Goal: Information Seeking & Learning: Learn about a topic

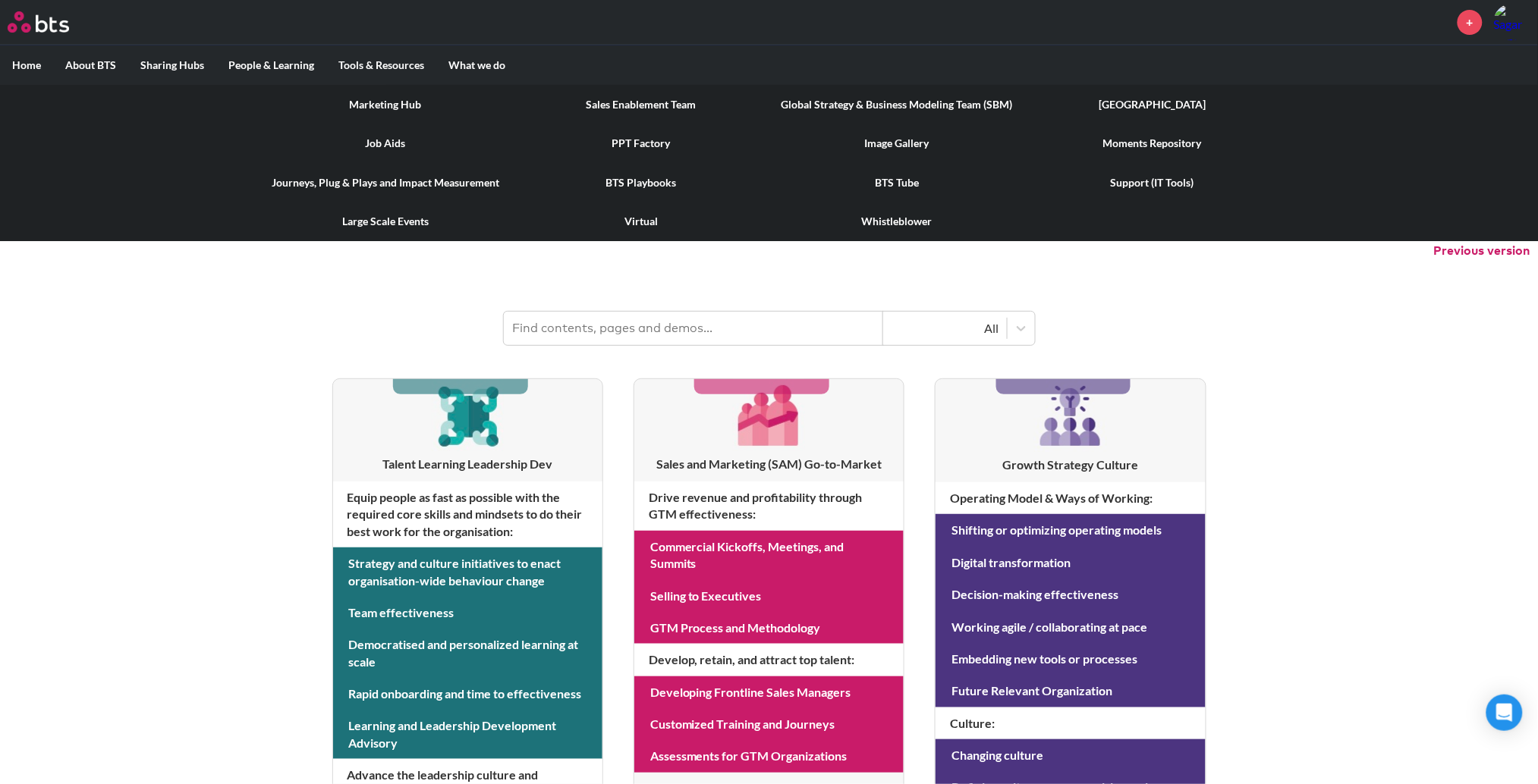
click at [915, 105] on link "Global Strategy & Business Modeling Team (SBM)" at bounding box center [897, 105] width 256 height 39
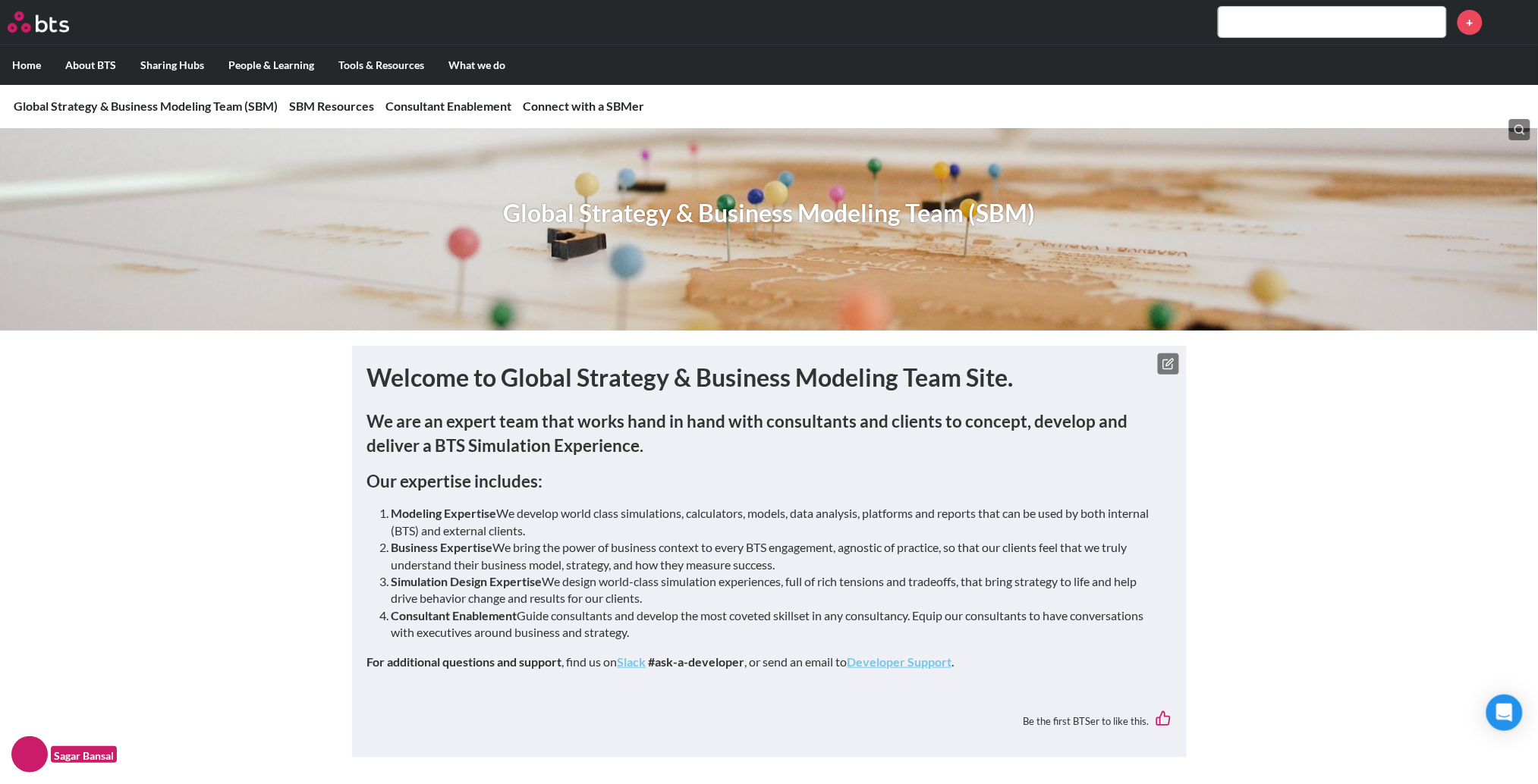
scroll to position [48, 0]
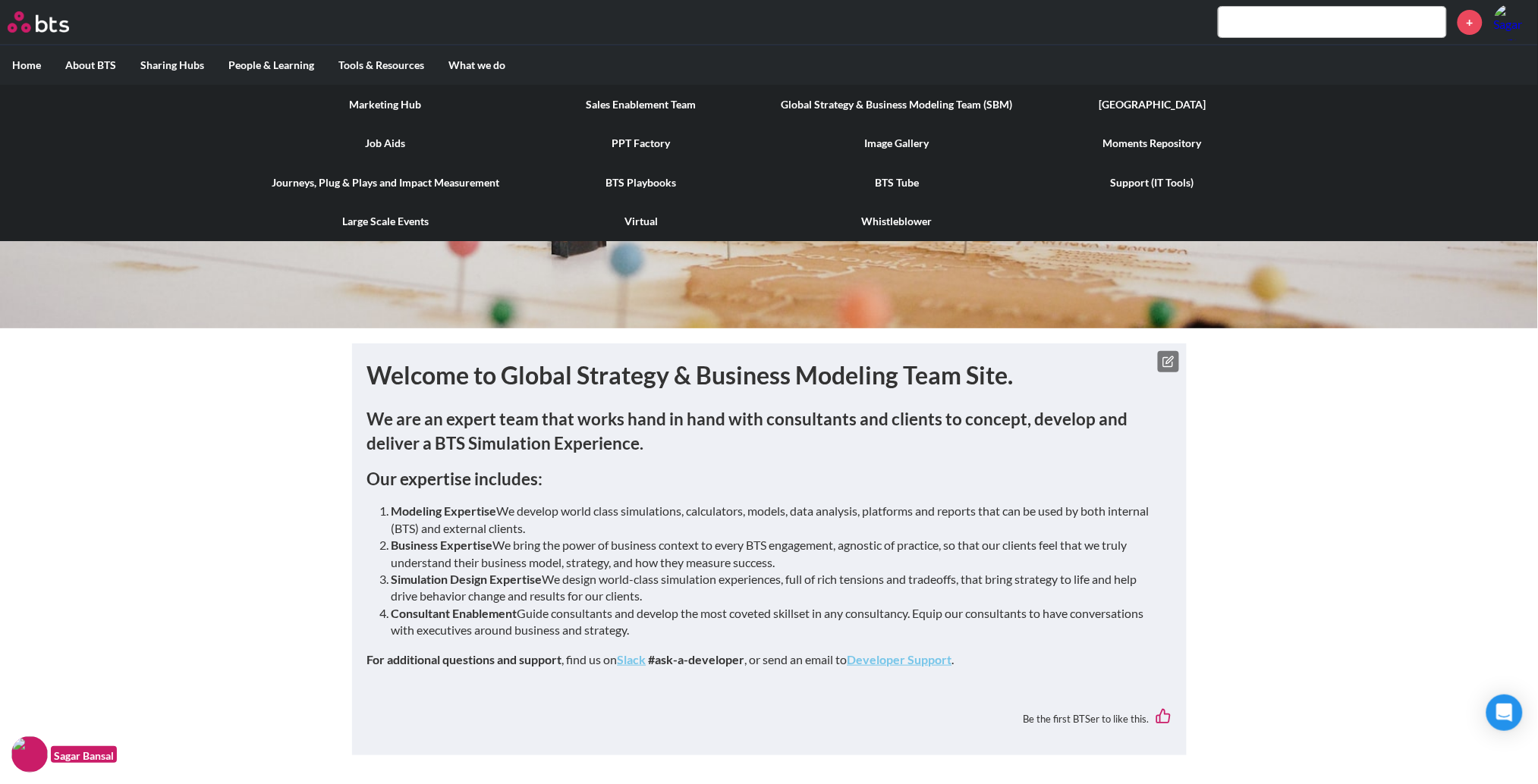
click at [1154, 99] on link "[GEOGRAPHIC_DATA]" at bounding box center [1153, 105] width 256 height 39
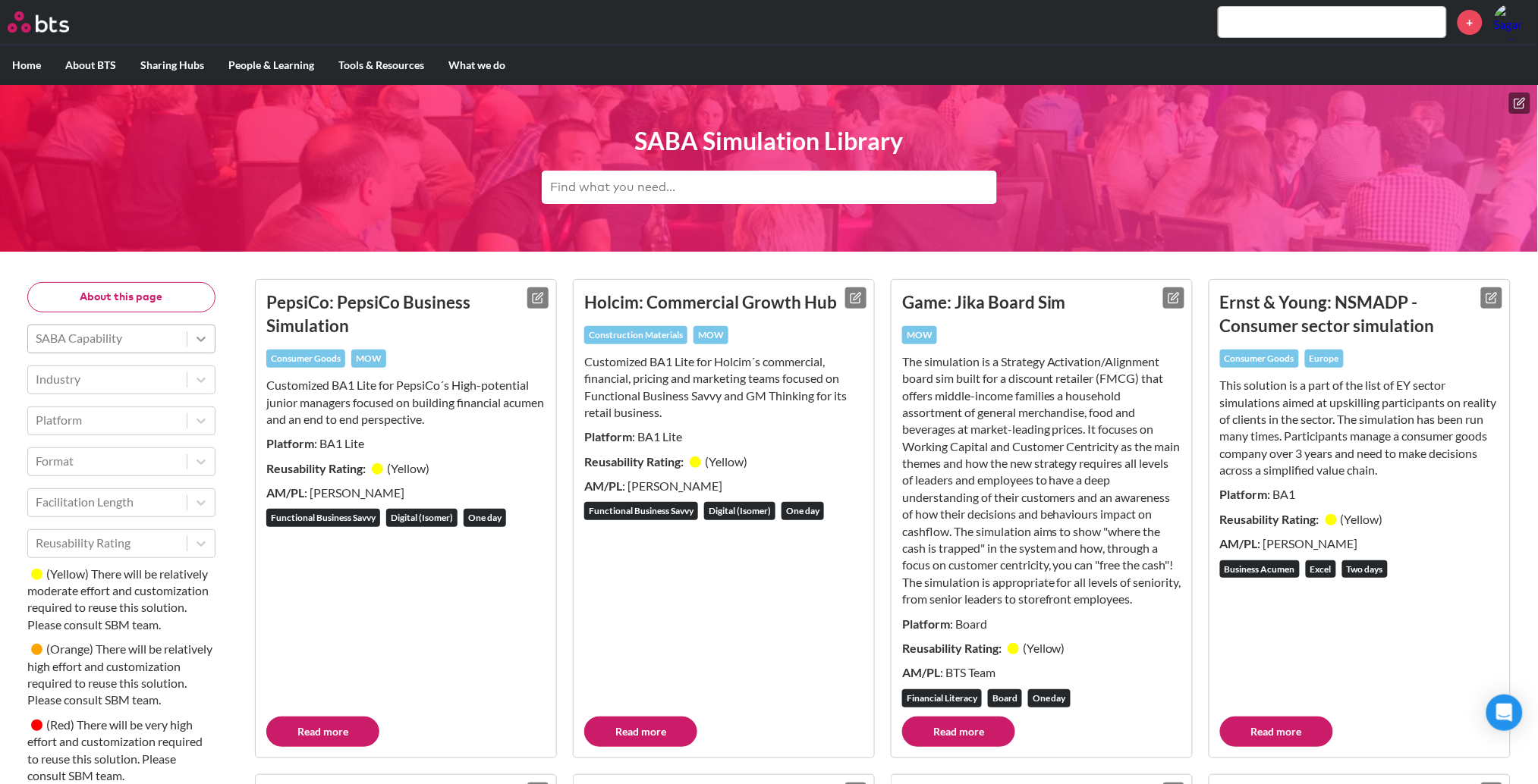
click at [196, 338] on icon at bounding box center [201, 339] width 15 height 15
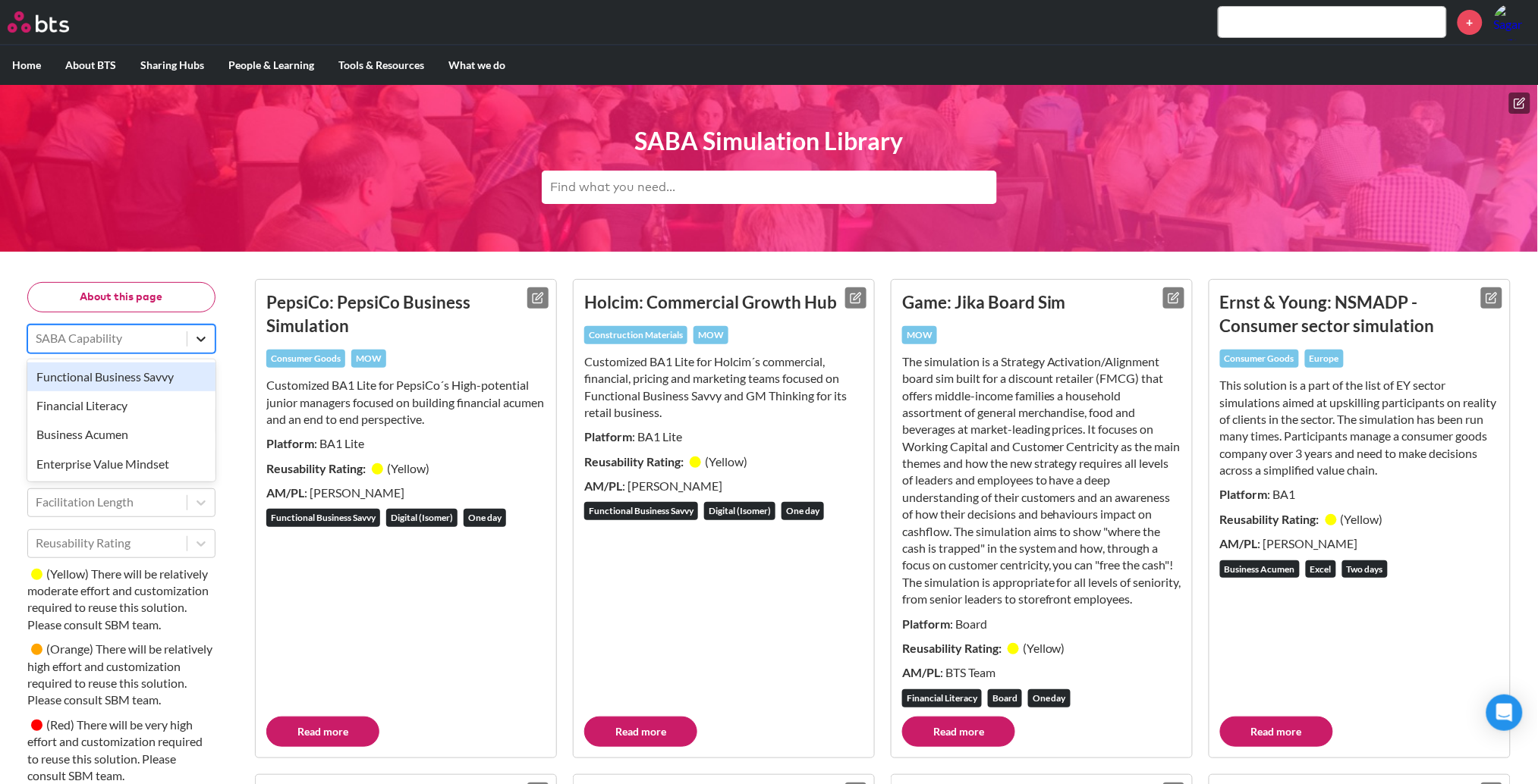
click at [196, 338] on icon at bounding box center [201, 339] width 15 height 15
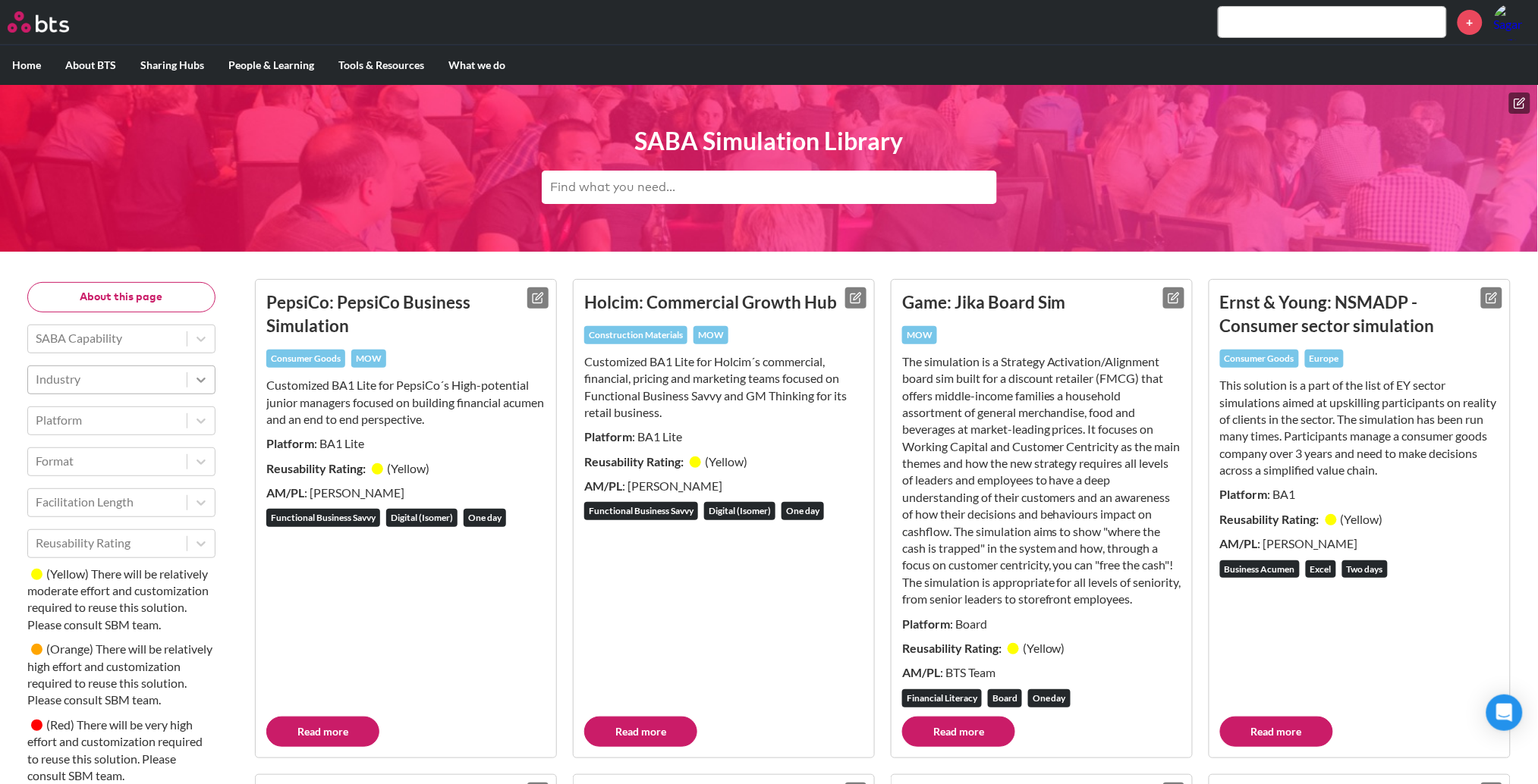
click at [211, 375] on div at bounding box center [201, 380] width 27 height 27
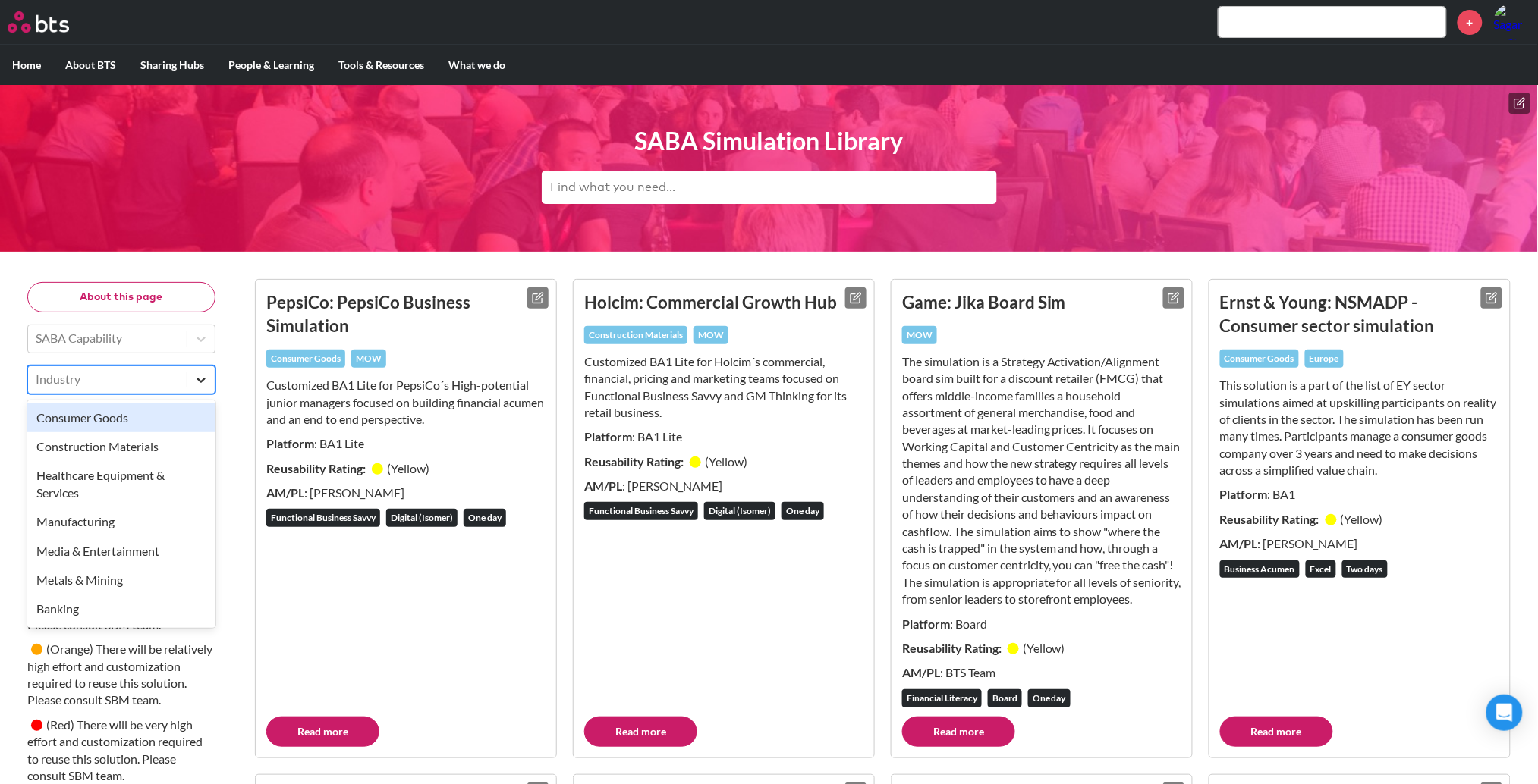
click at [211, 375] on div at bounding box center [201, 380] width 27 height 27
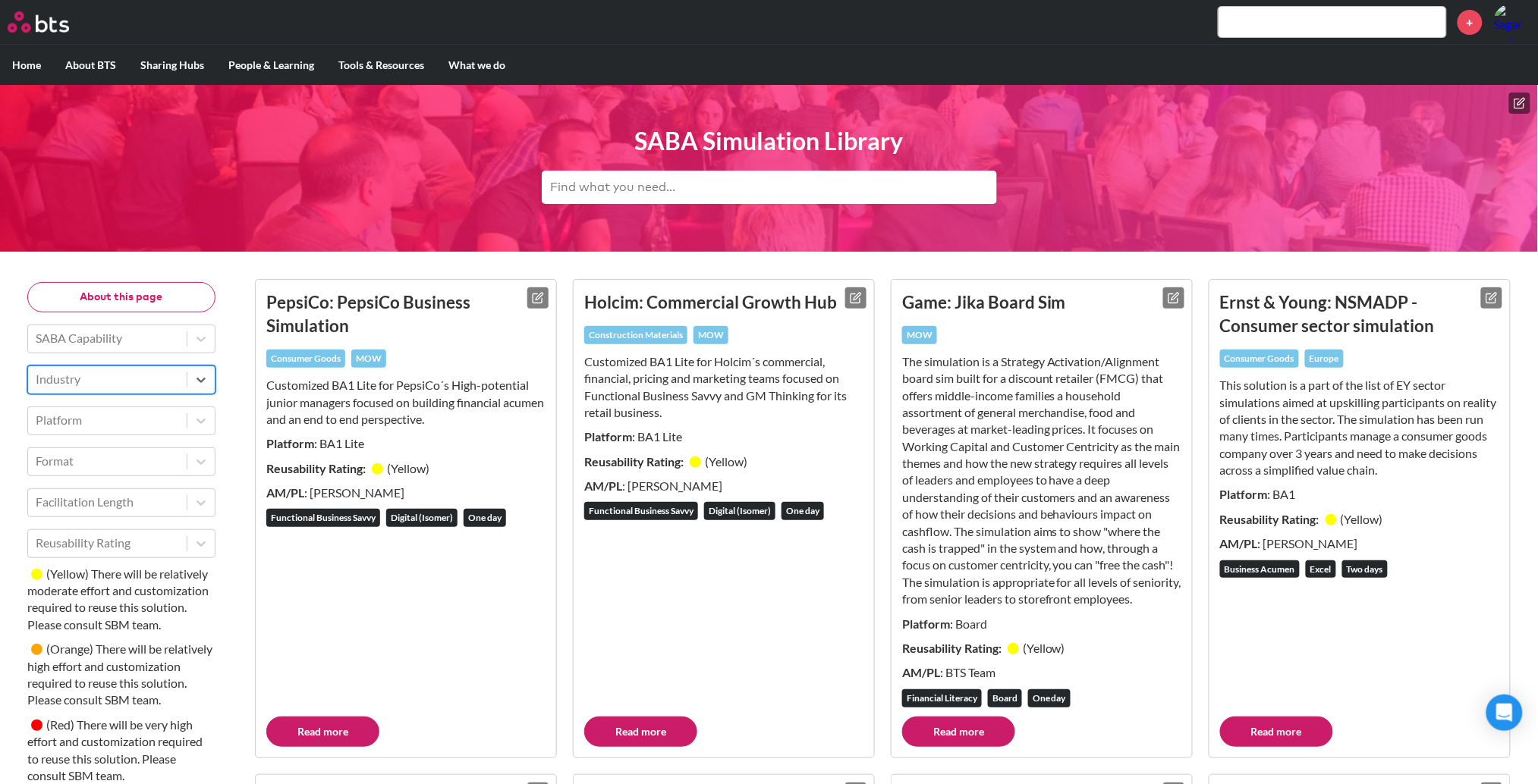
click at [261, 399] on div "PepsiCo: PepsiCo Business Simulation Consumer Goods MOW Customized BA1 Lite for…" at bounding box center [406, 519] width 300 height 478
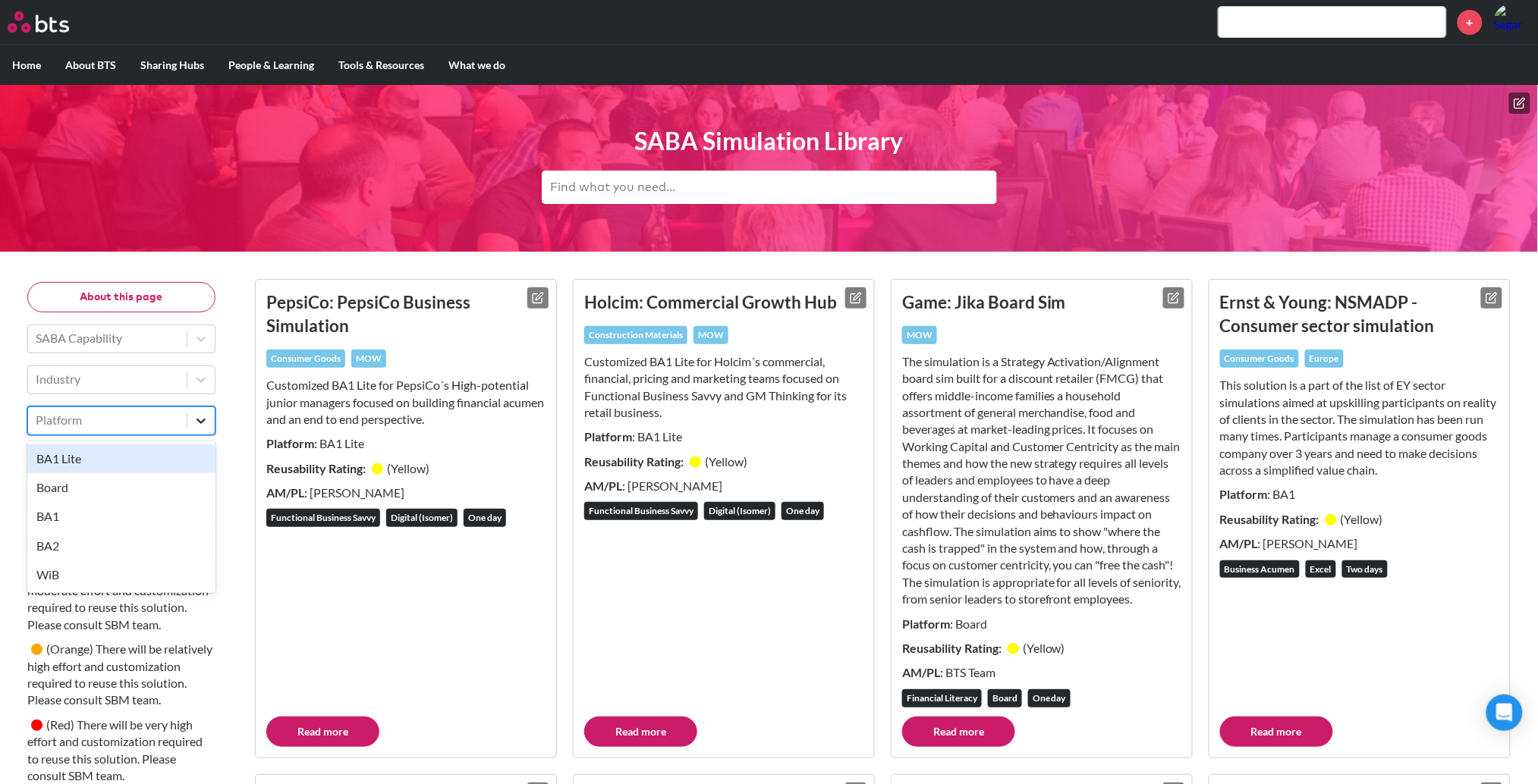
click at [200, 415] on icon at bounding box center [201, 421] width 15 height 15
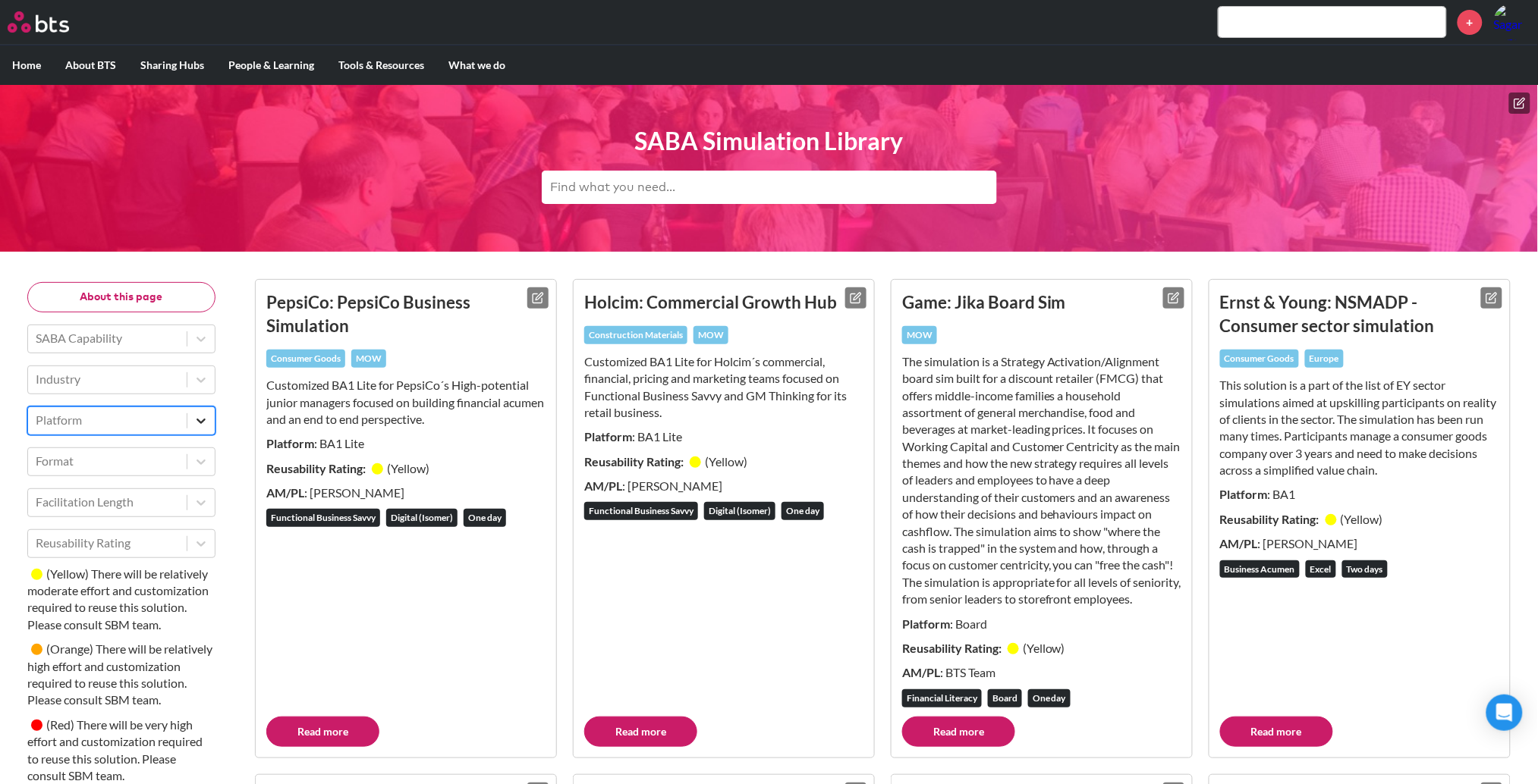
click at [200, 415] on icon at bounding box center [201, 421] width 15 height 15
click at [261, 440] on div "PepsiCo: PepsiCo Business Simulation Consumer Goods MOW Customized BA1 Lite for…" at bounding box center [406, 519] width 300 height 478
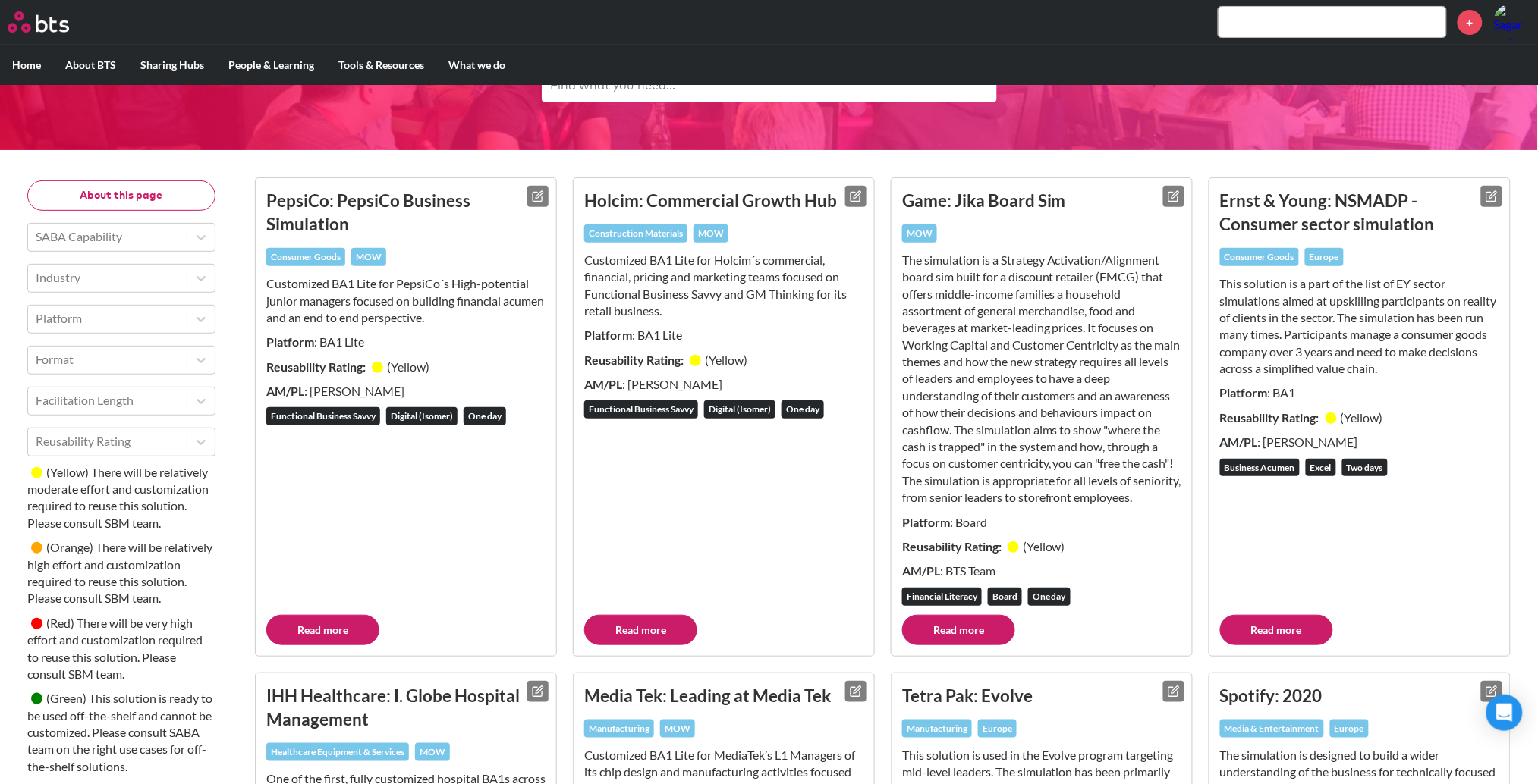
scroll to position [101, 0]
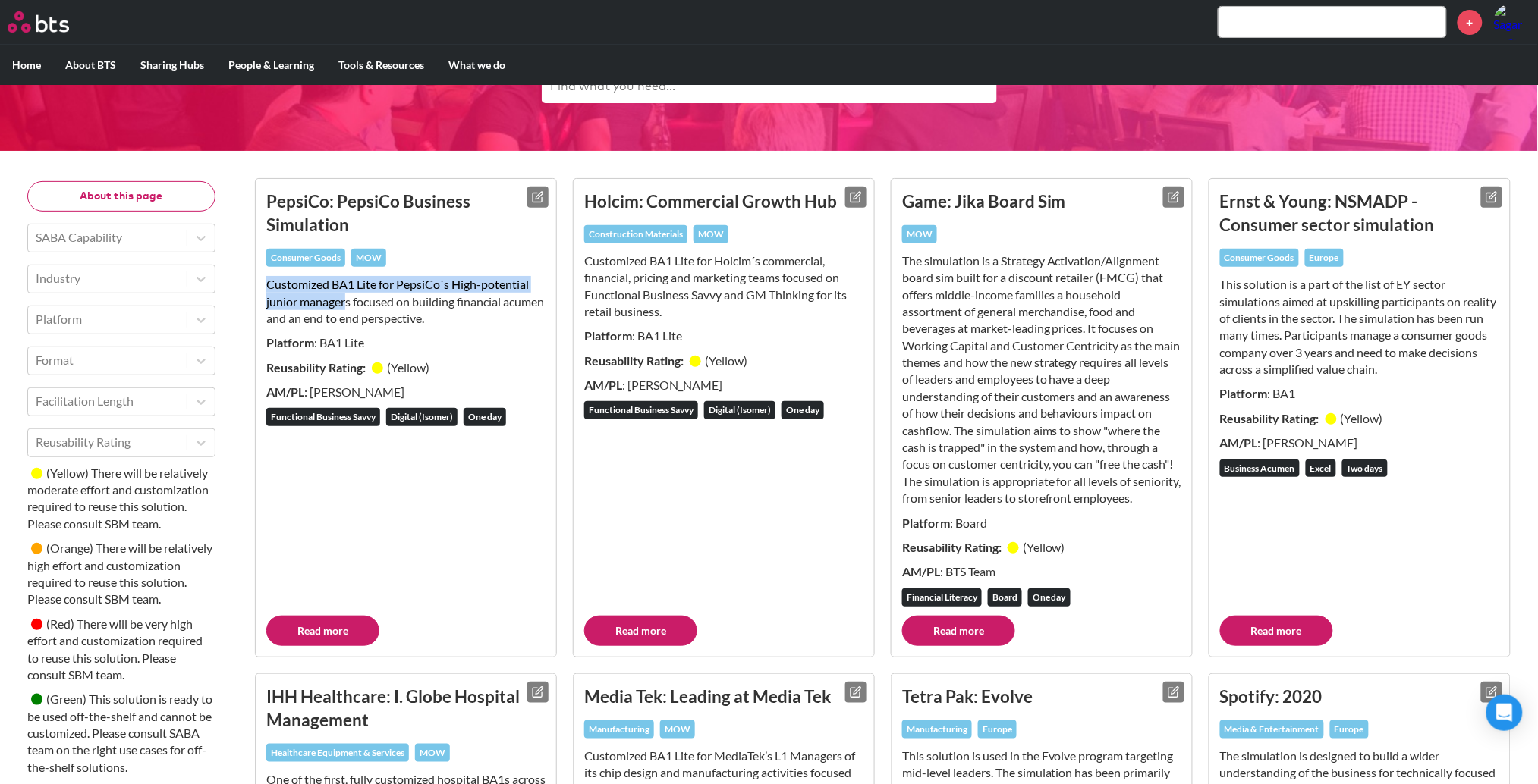
drag, startPoint x: 273, startPoint y: 281, endPoint x: 347, endPoint y: 304, distance: 77.5
type textarea "Customized BA1 Lite for PepsiCo´s High-potential junior manager"
click at [347, 304] on p "Customized BA1 Lite for PepsiCo´s High-potential junior managers focused on bui…" at bounding box center [406, 302] width 279 height 51
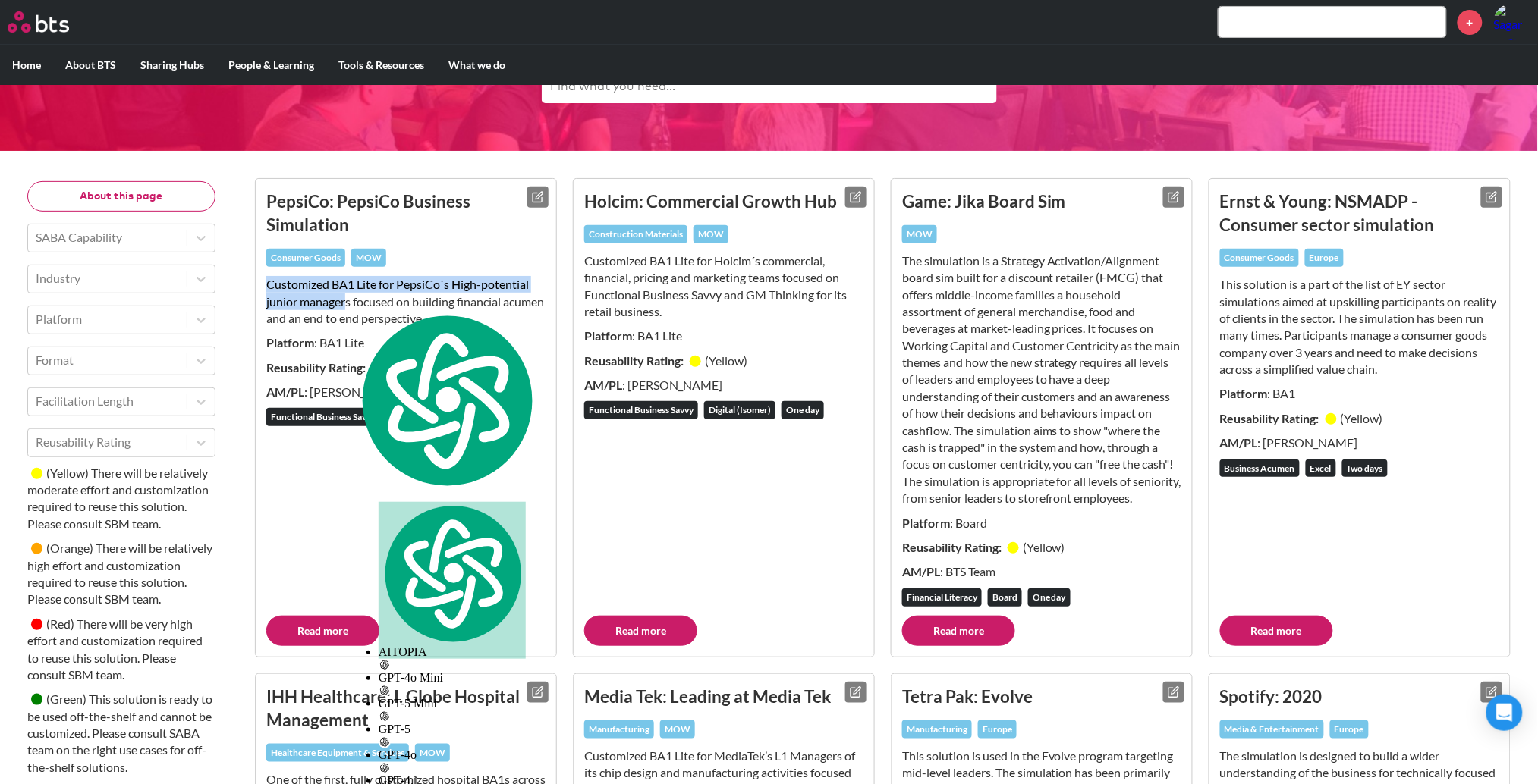
click at [328, 301] on p "Customized BA1 Lite for PepsiCo´s High-potential junior managers focused on bui…" at bounding box center [406, 302] width 279 height 51
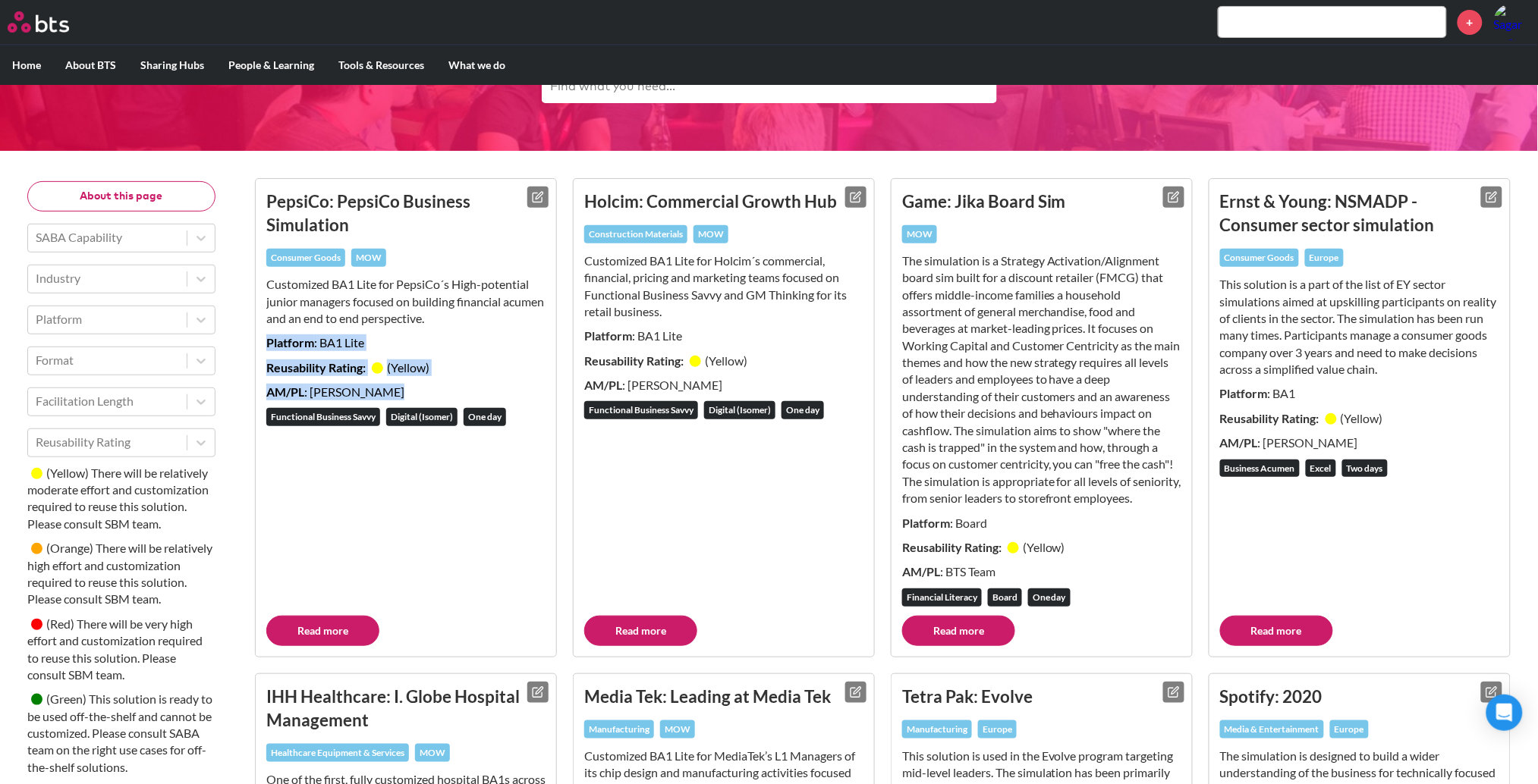
drag, startPoint x: 269, startPoint y: 347, endPoint x: 386, endPoint y: 382, distance: 122.1
click at [386, 382] on div "PepsiCo: PepsiCo Business Simulation Consumer Goods MOW Customized BA1 Lite for…" at bounding box center [406, 402] width 279 height 426
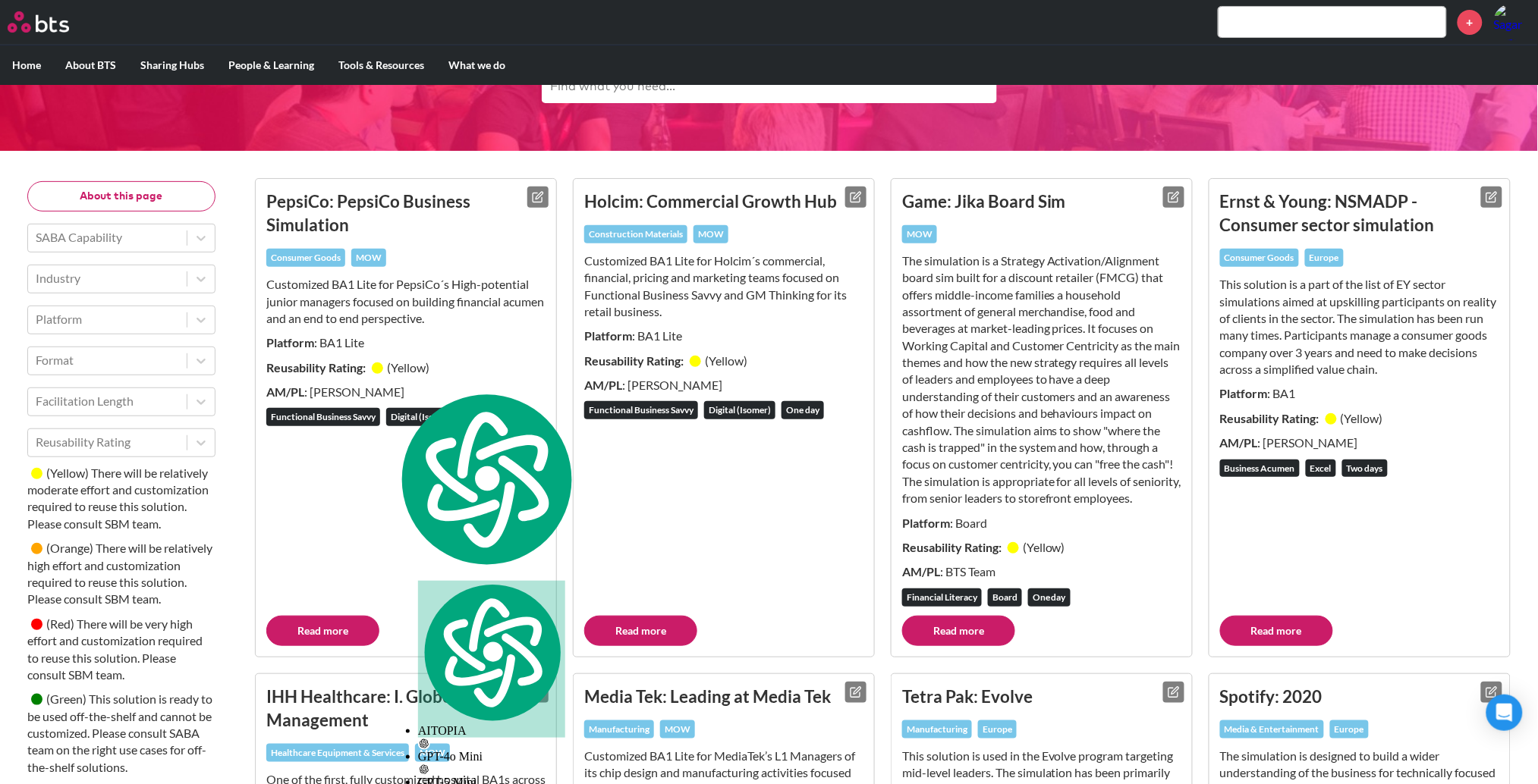
click at [406, 579] on div "PepsiCo: PepsiCo Business Simulation Consumer Goods MOW Customized BA1 Lite for…" at bounding box center [406, 402] width 279 height 426
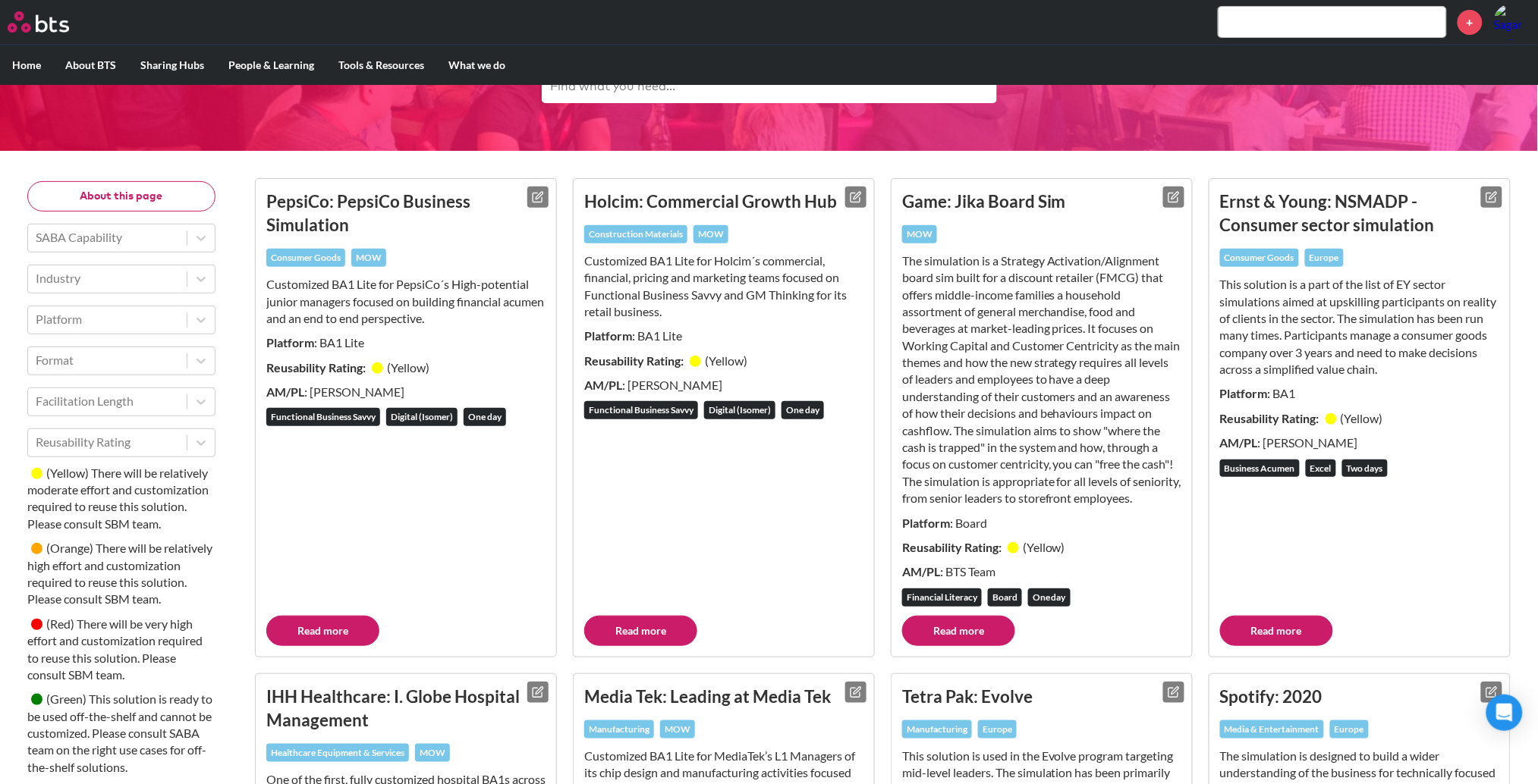
click at [308, 645] on link "Read more" at bounding box center [322, 631] width 113 height 31
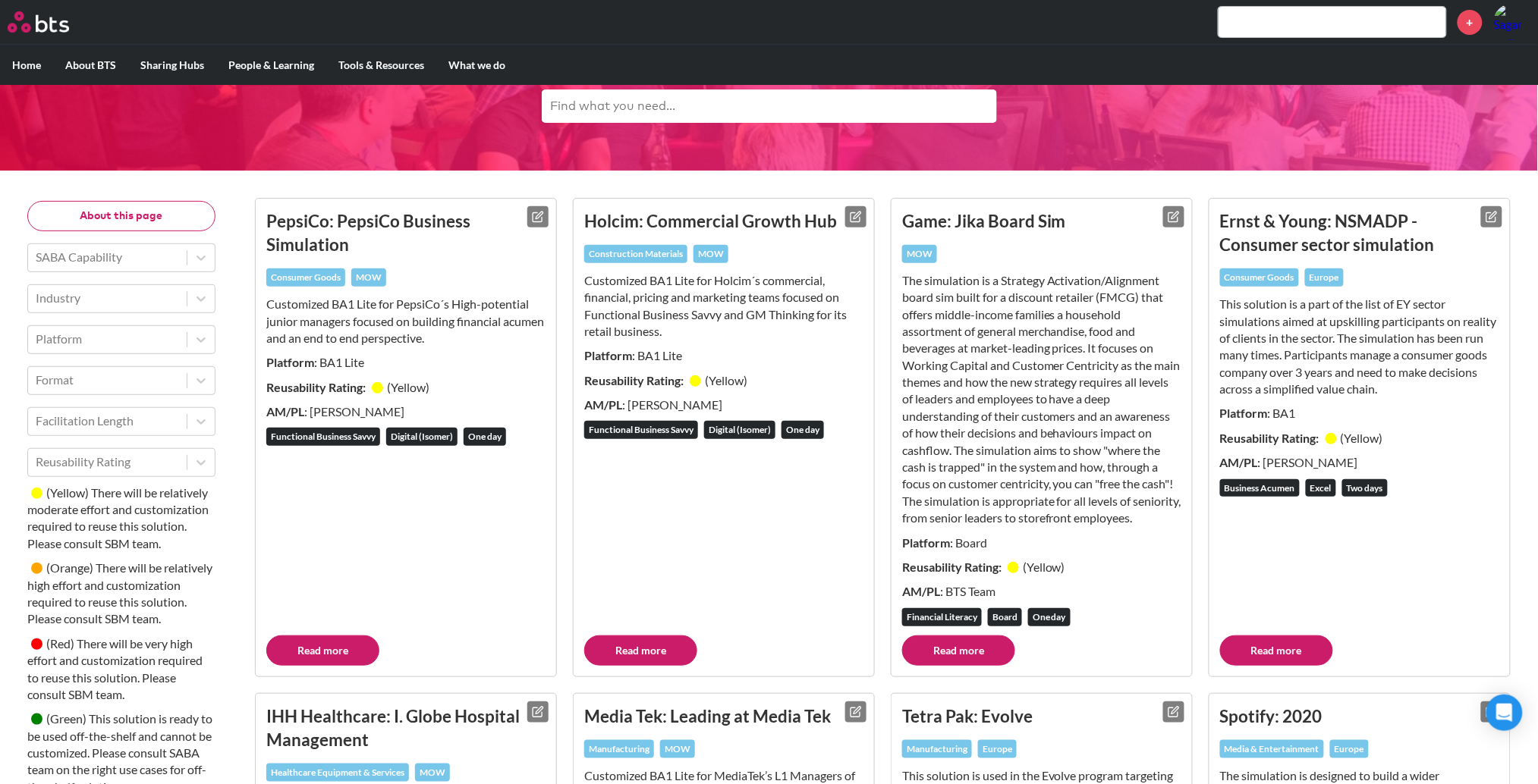
scroll to position [83, 0]
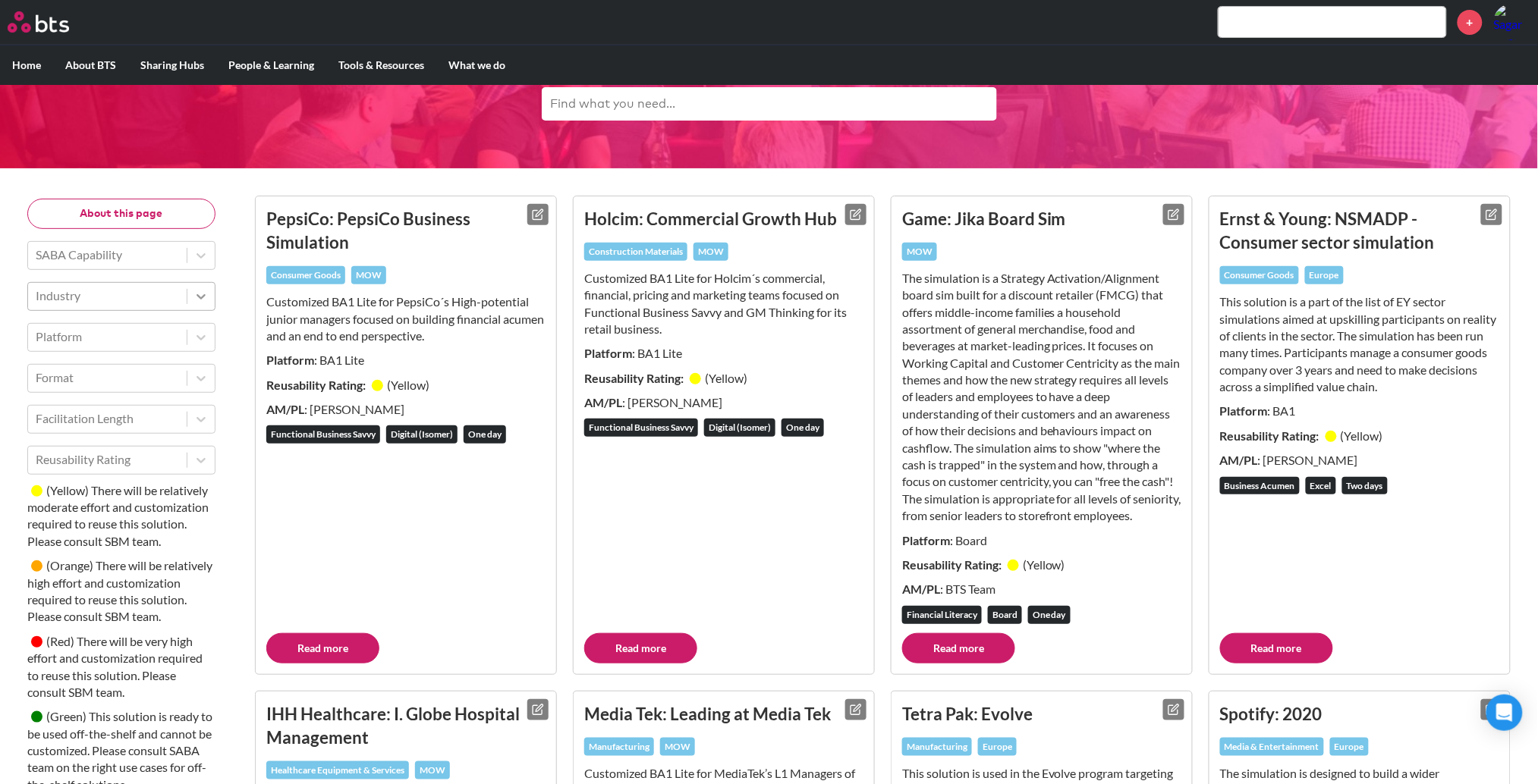
click at [202, 294] on icon at bounding box center [201, 297] width 15 height 15
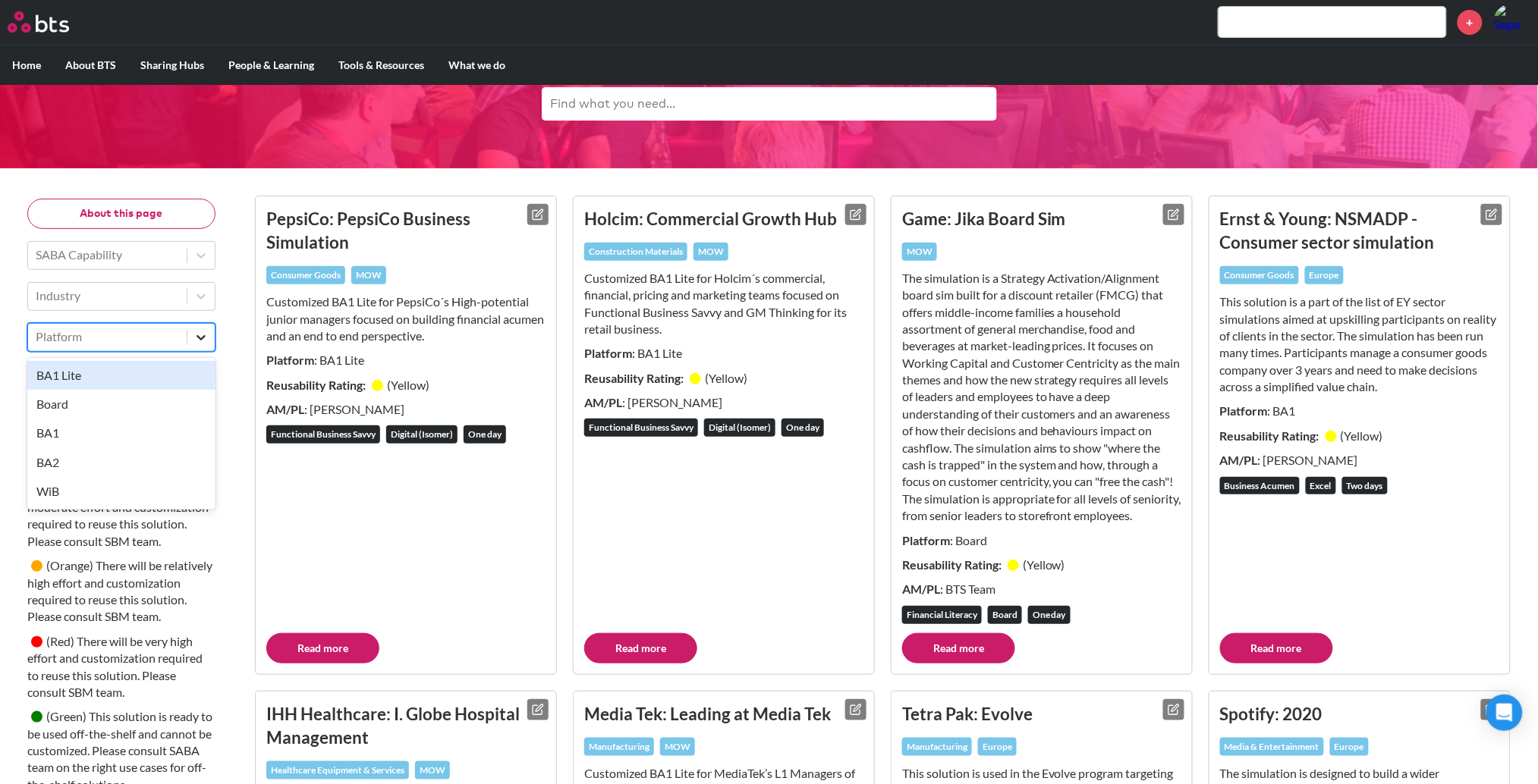
click at [208, 330] on div at bounding box center [201, 338] width 27 height 27
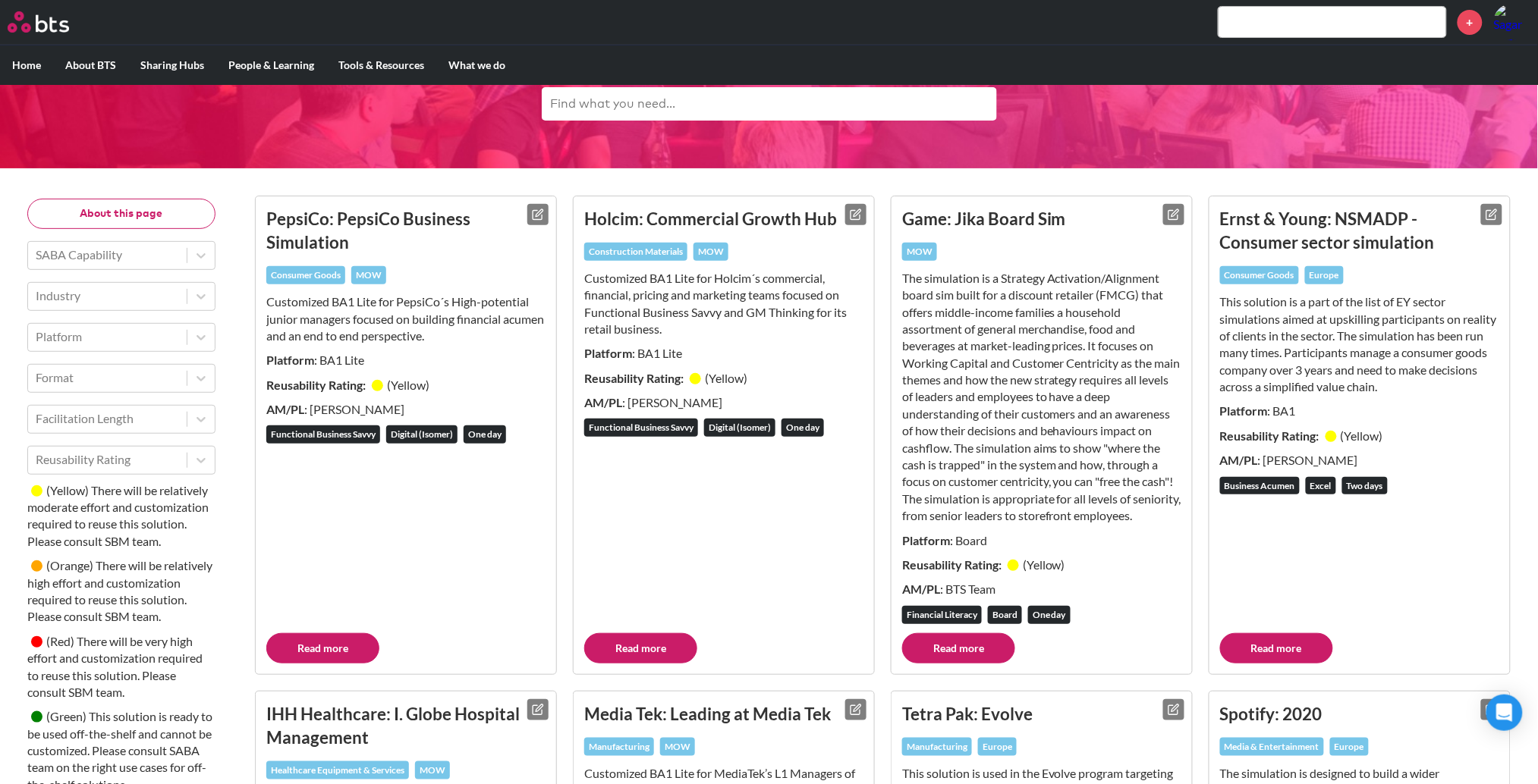
scroll to position [0, 0]
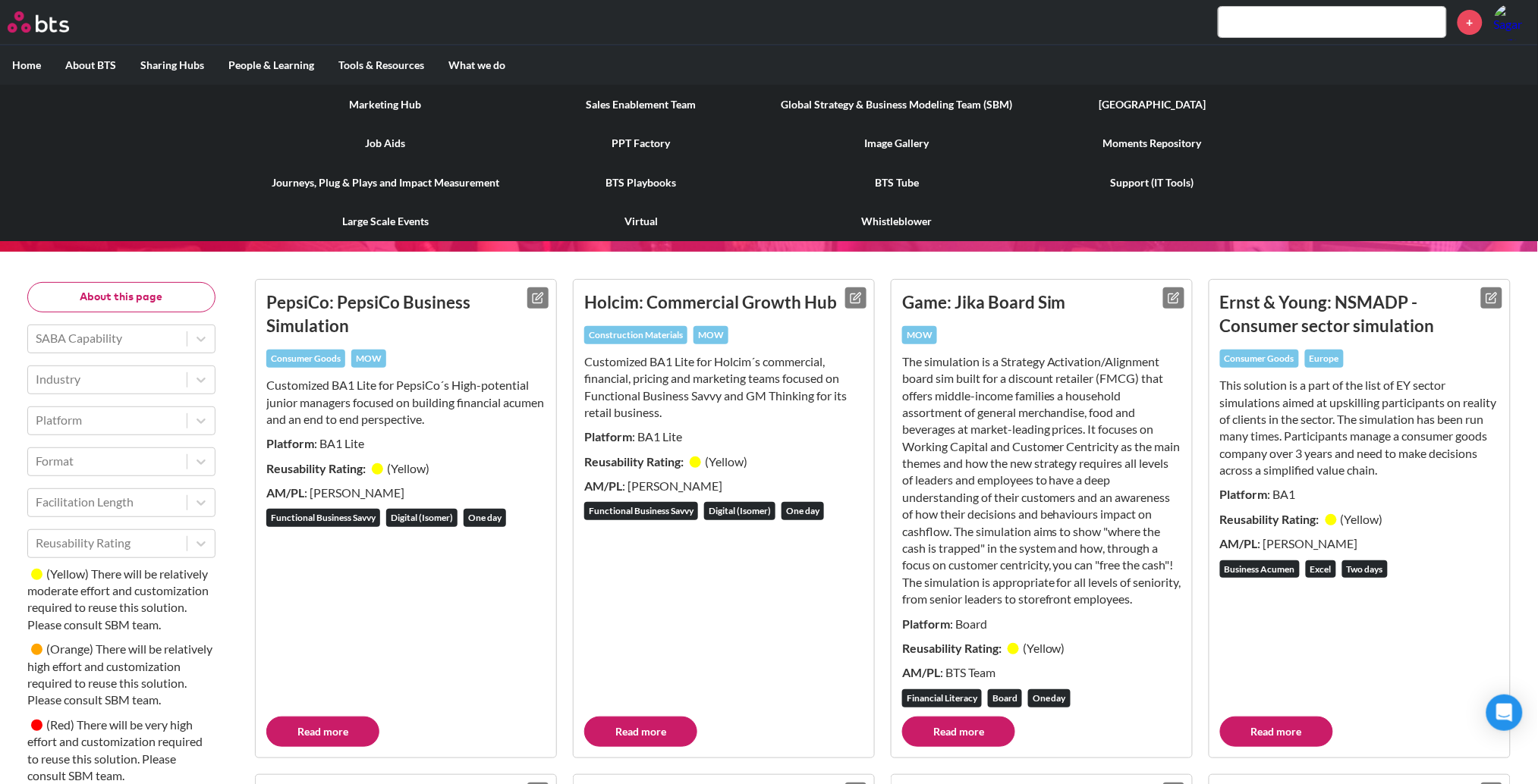
click at [907, 98] on link "Global Strategy & Business Modeling Team (SBM)" at bounding box center [897, 105] width 256 height 39
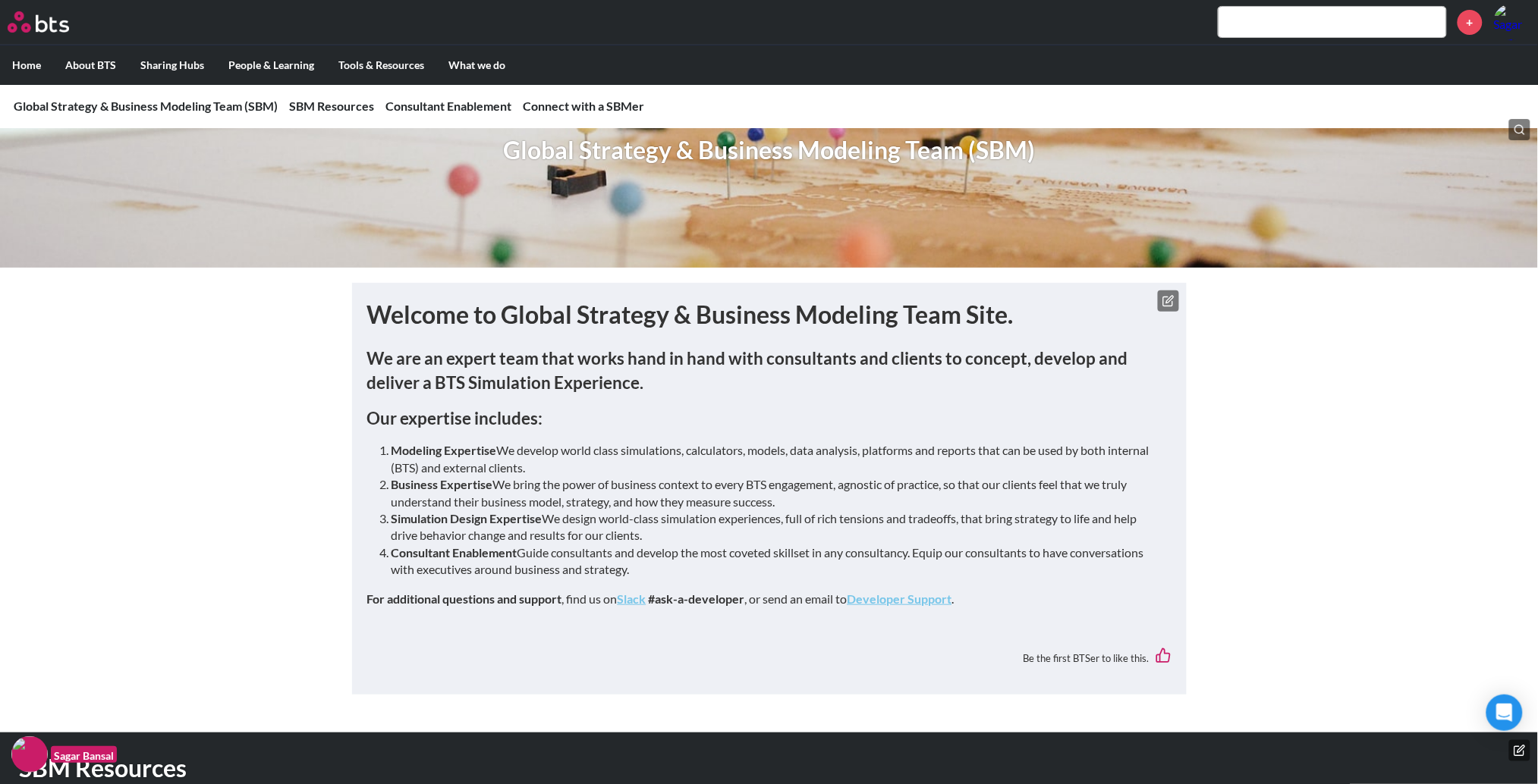
scroll to position [113, 0]
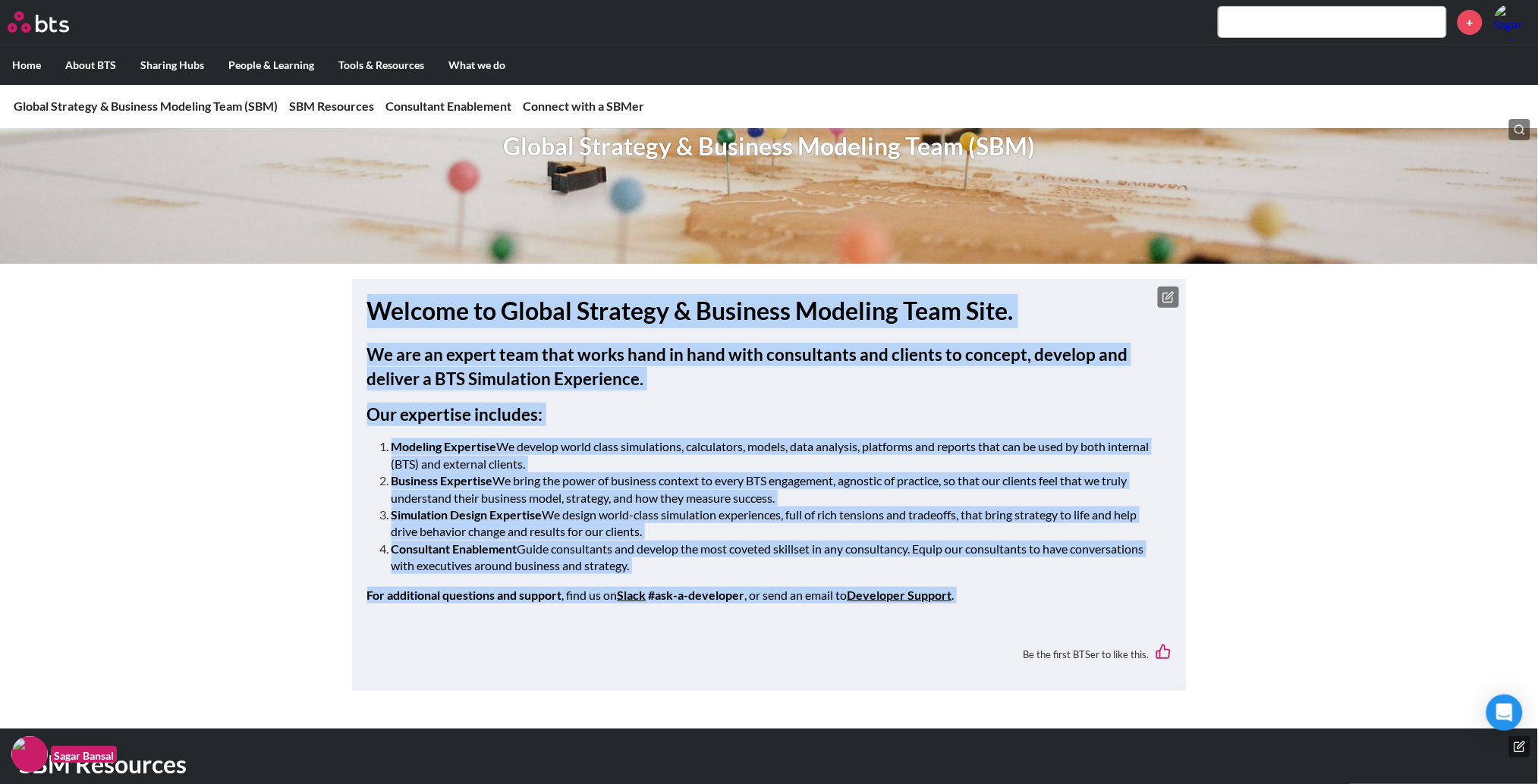
drag, startPoint x: 367, startPoint y: 314, endPoint x: 971, endPoint y: 621, distance: 677.5
type textarea "Loremip do Sitame Consecte & Adipisci Elitsedd Eius Temp. In utl et dolore magn…"
click at [971, 621] on div "Welcome to Global Strategy & Business Modeling Team Site. We are an expert team…" at bounding box center [769, 485] width 804 height 382
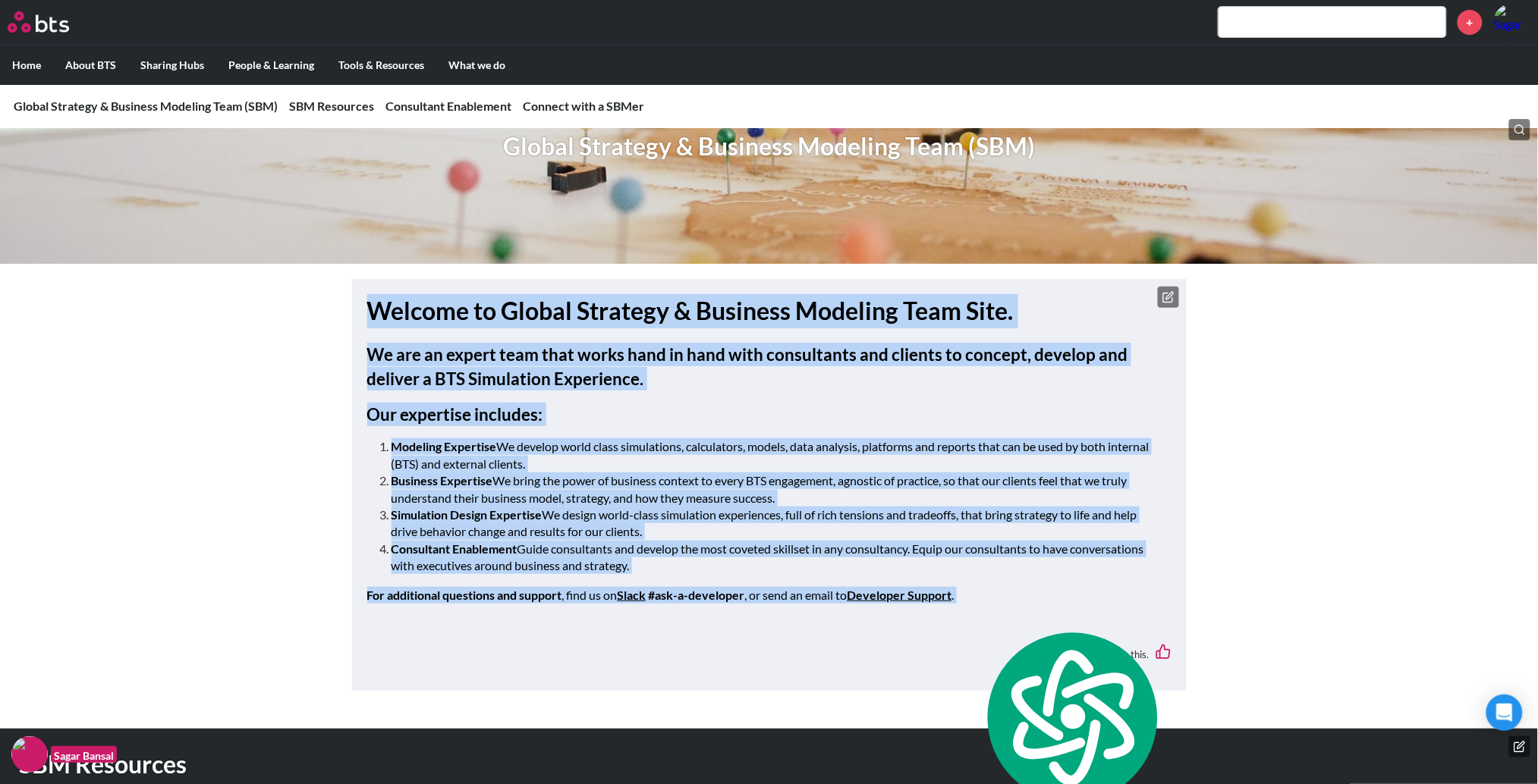
click at [1008, 605] on div "We are an expert team that works hand in hand with consultants and clients to c…" at bounding box center [769, 480] width 804 height 276
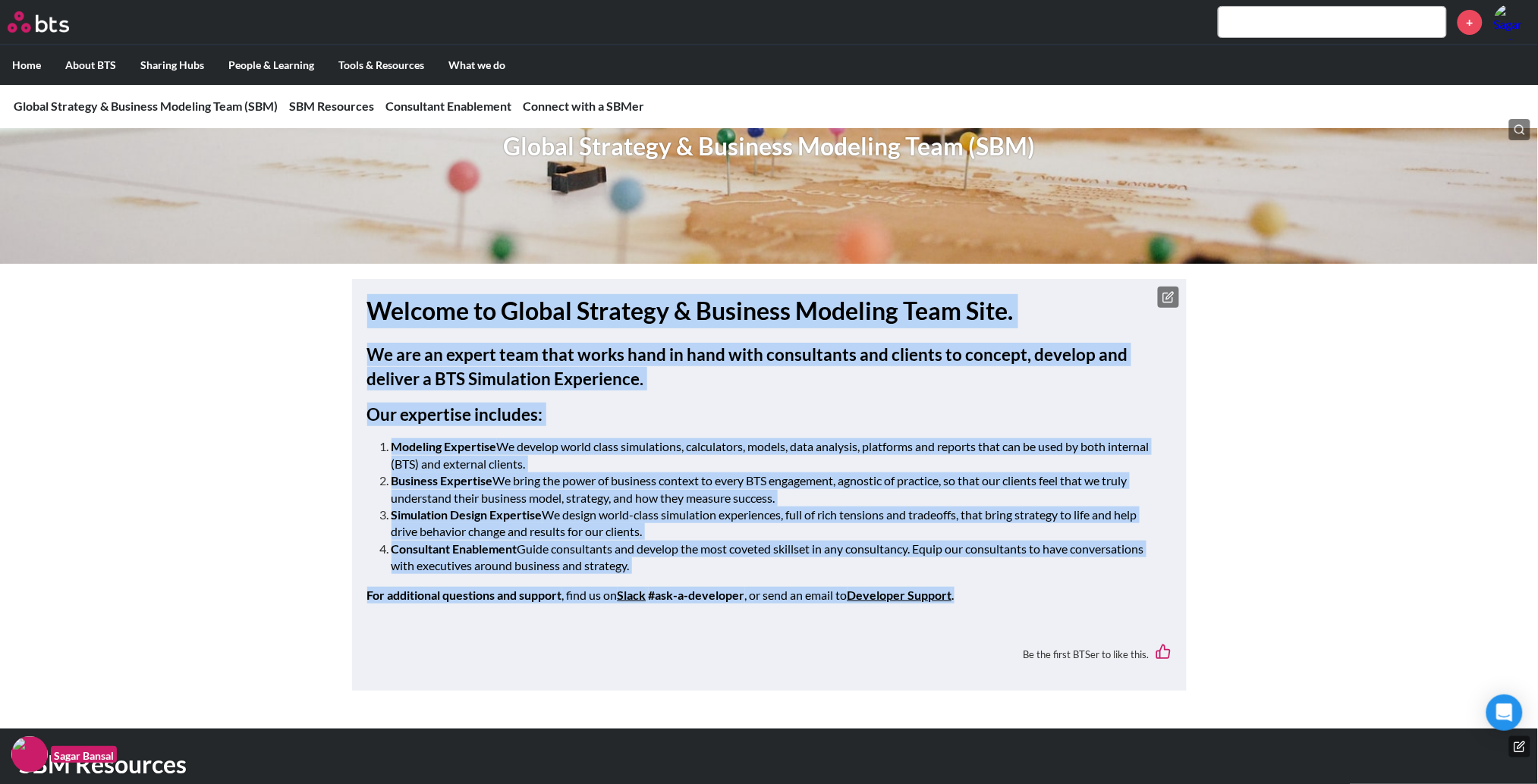
drag, startPoint x: 362, startPoint y: 310, endPoint x: 1160, endPoint y: 609, distance: 852.2
click at [1160, 609] on div "Welcome to Global Strategy & Business Modeling Team Site. We are an expert team…" at bounding box center [769, 485] width 835 height 412
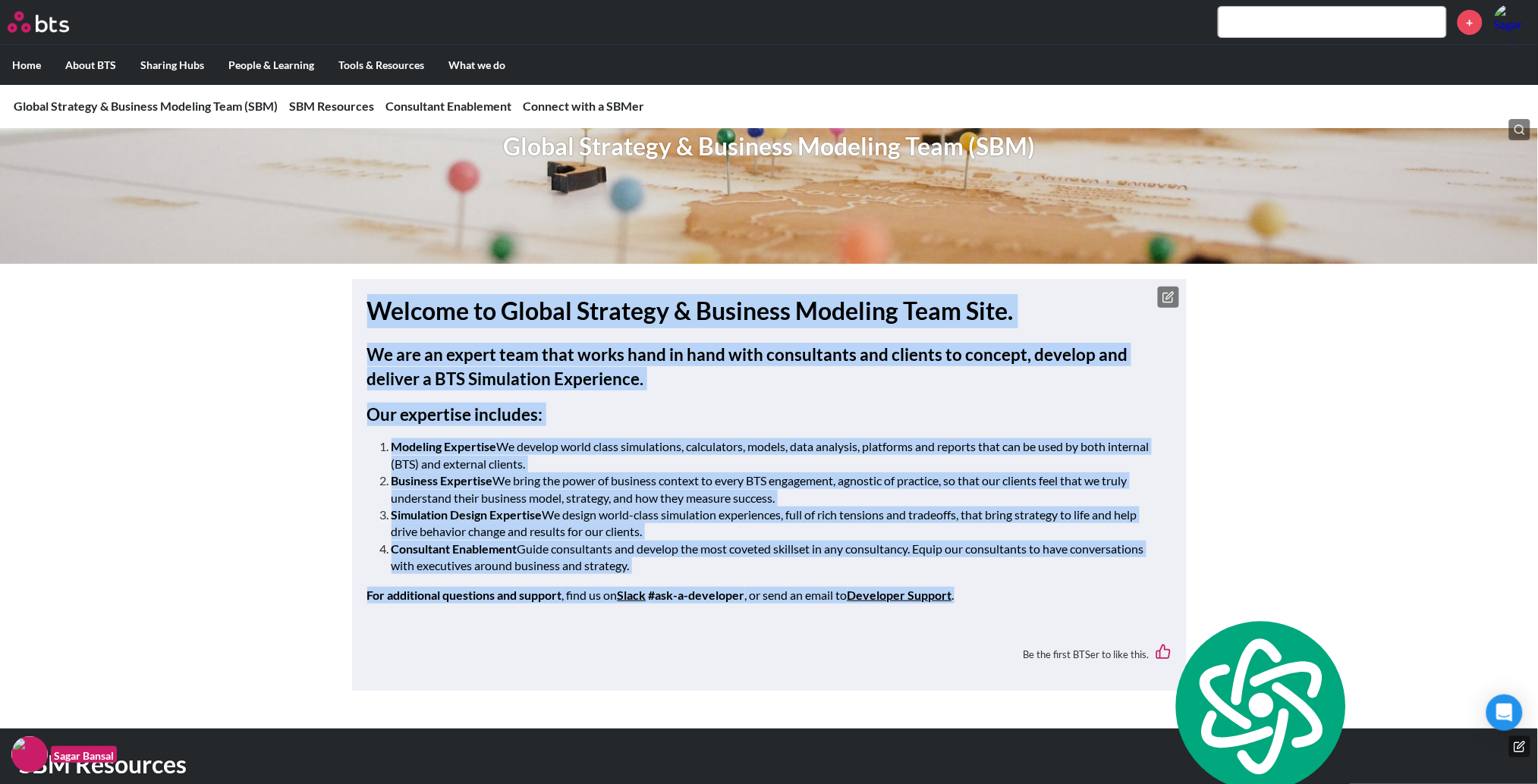
click at [1055, 478] on li "Business Expertise We bring the power of business context to every BTS engageme…" at bounding box center [775, 490] width 768 height 34
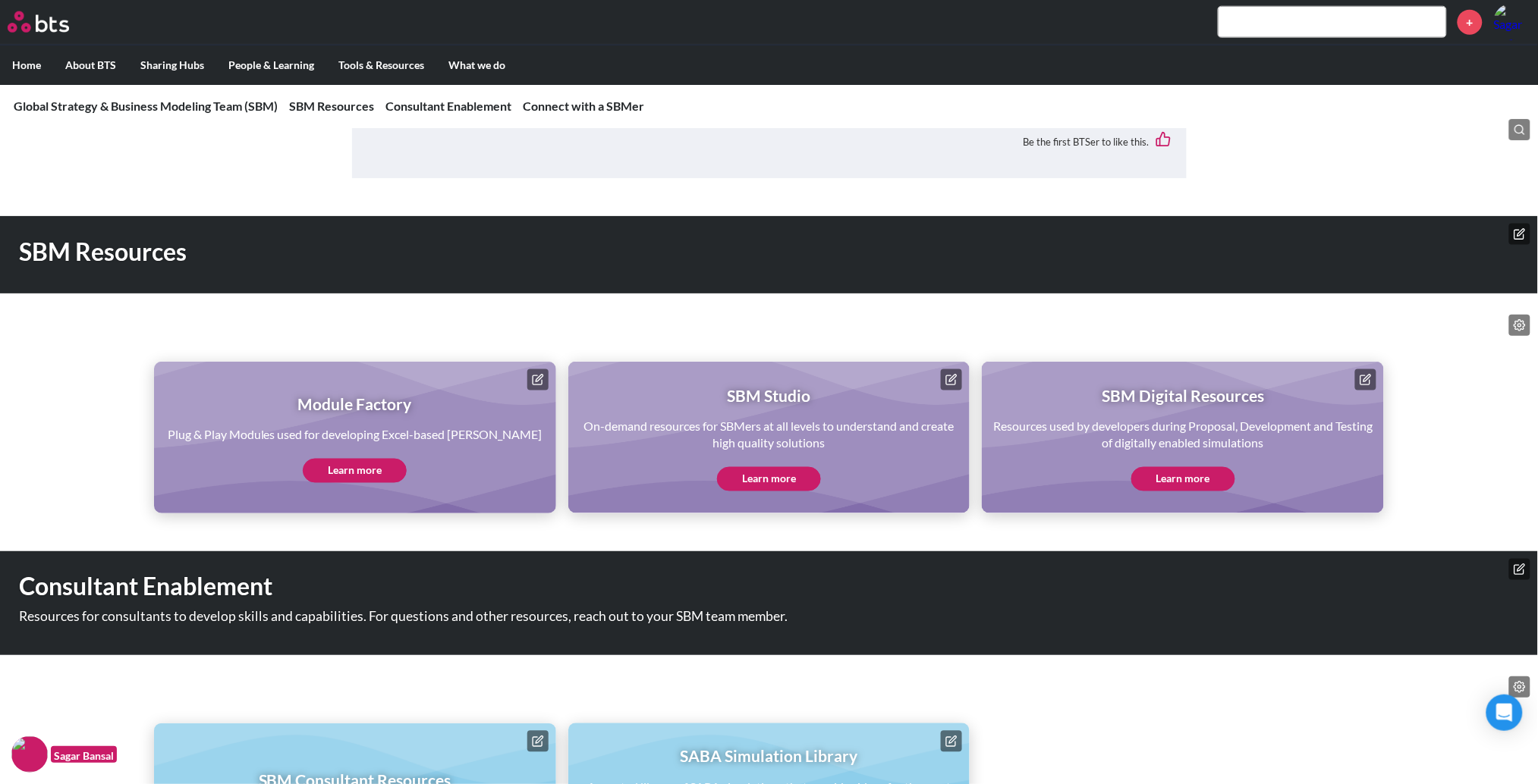
scroll to position [628, 0]
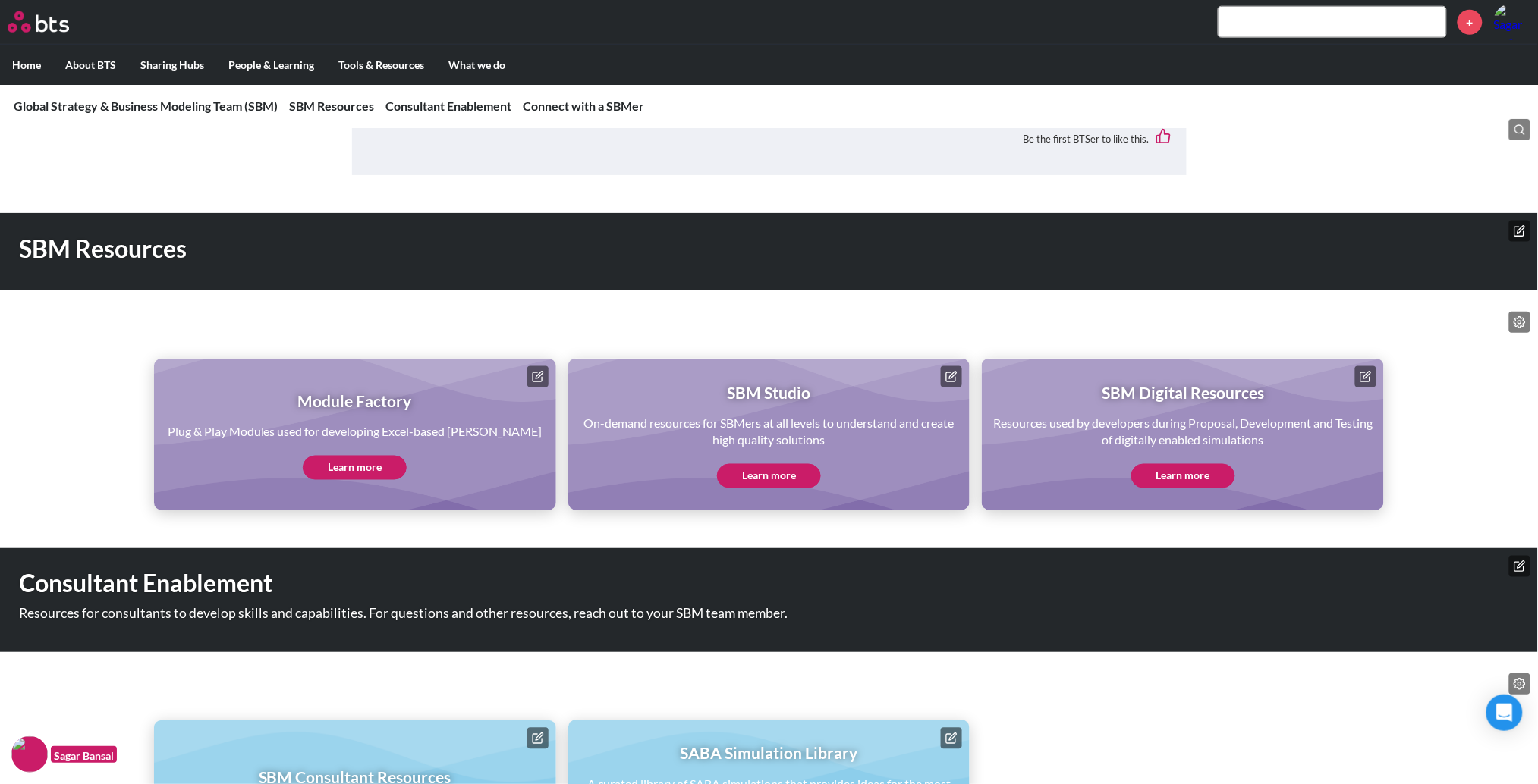
click at [357, 469] on link "Learn more" at bounding box center [355, 468] width 104 height 25
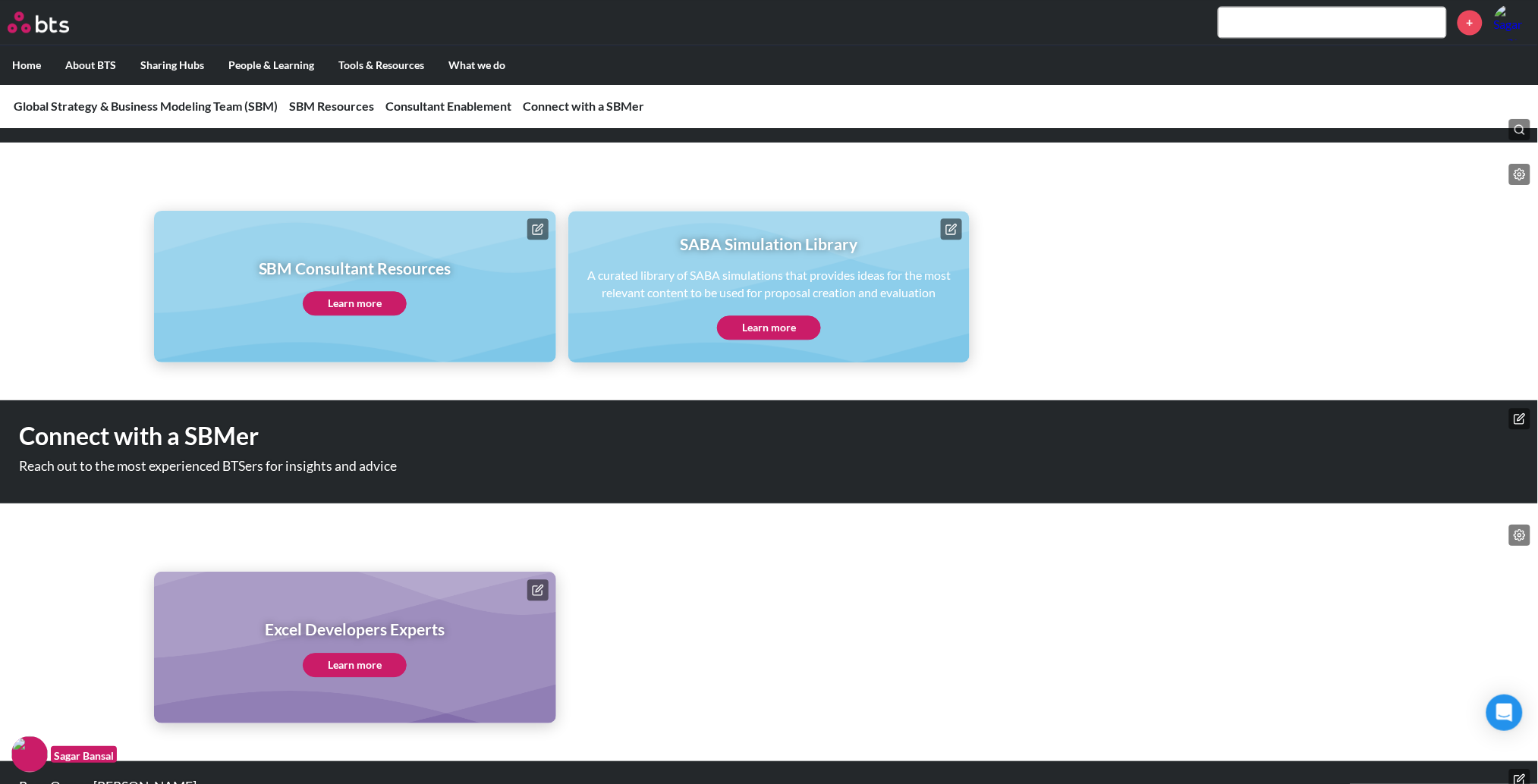
scroll to position [1223, 0]
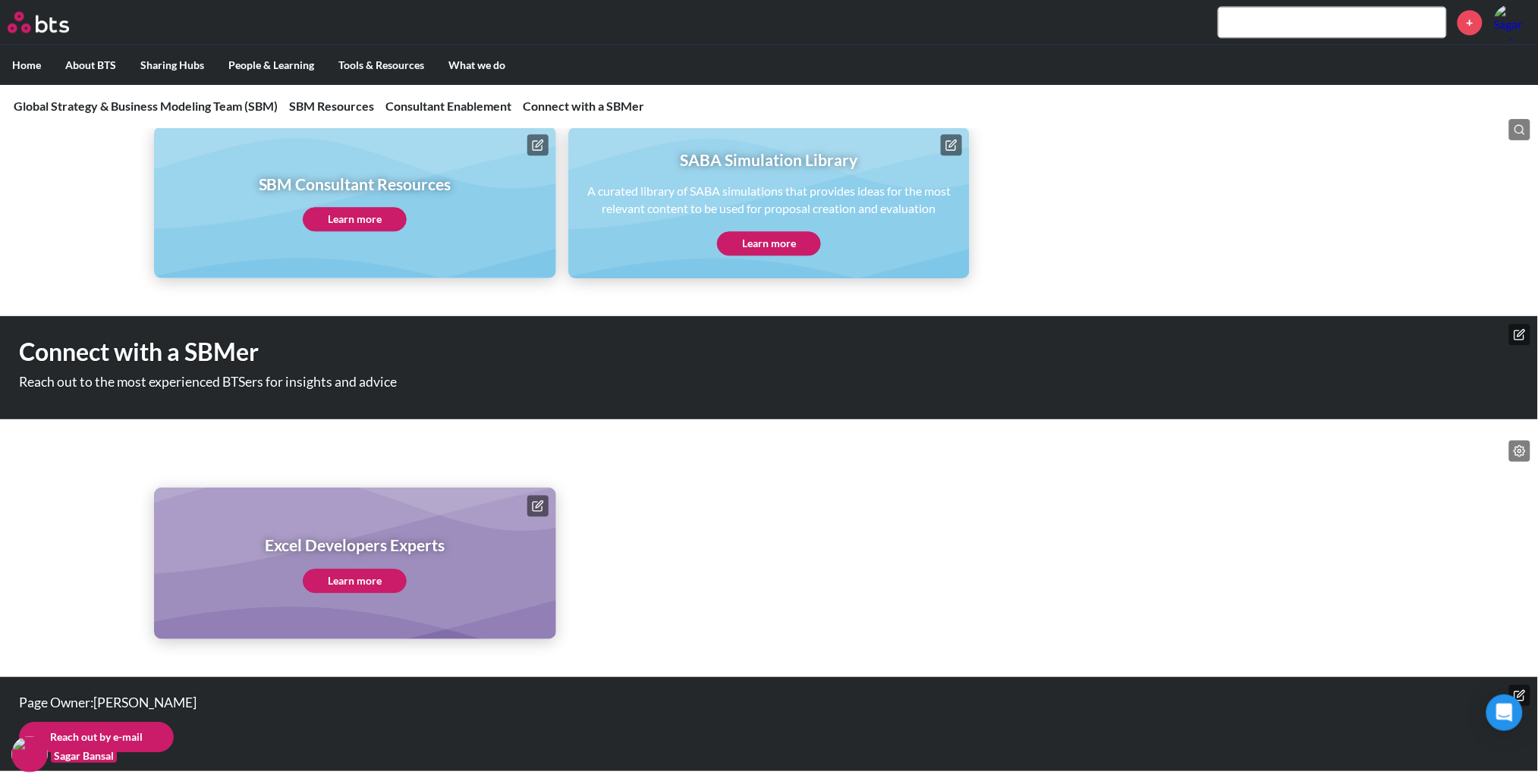
click at [362, 590] on link "Learn more" at bounding box center [355, 581] width 104 height 25
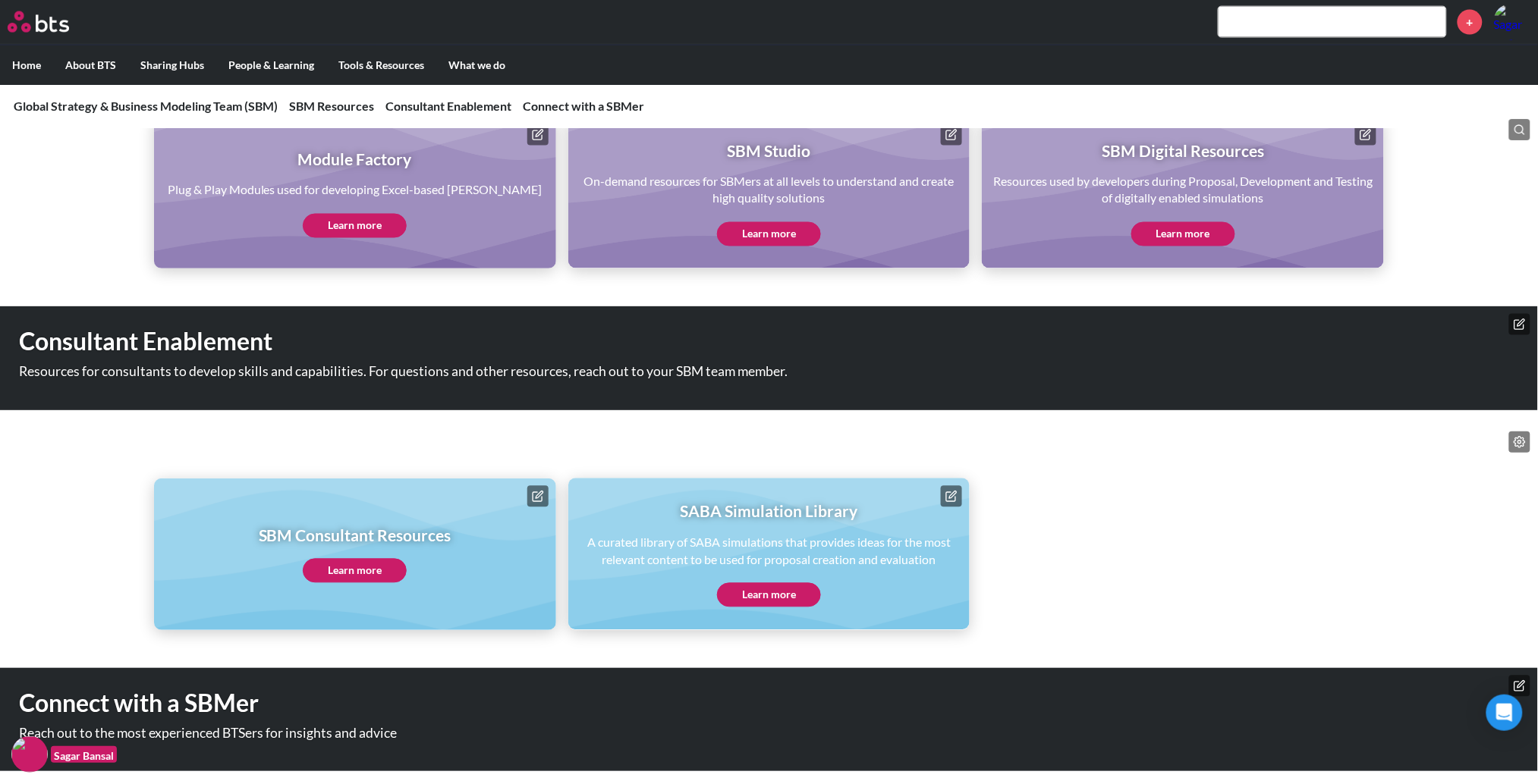
scroll to position [870, 0]
click at [379, 565] on link "Learn more" at bounding box center [355, 571] width 104 height 25
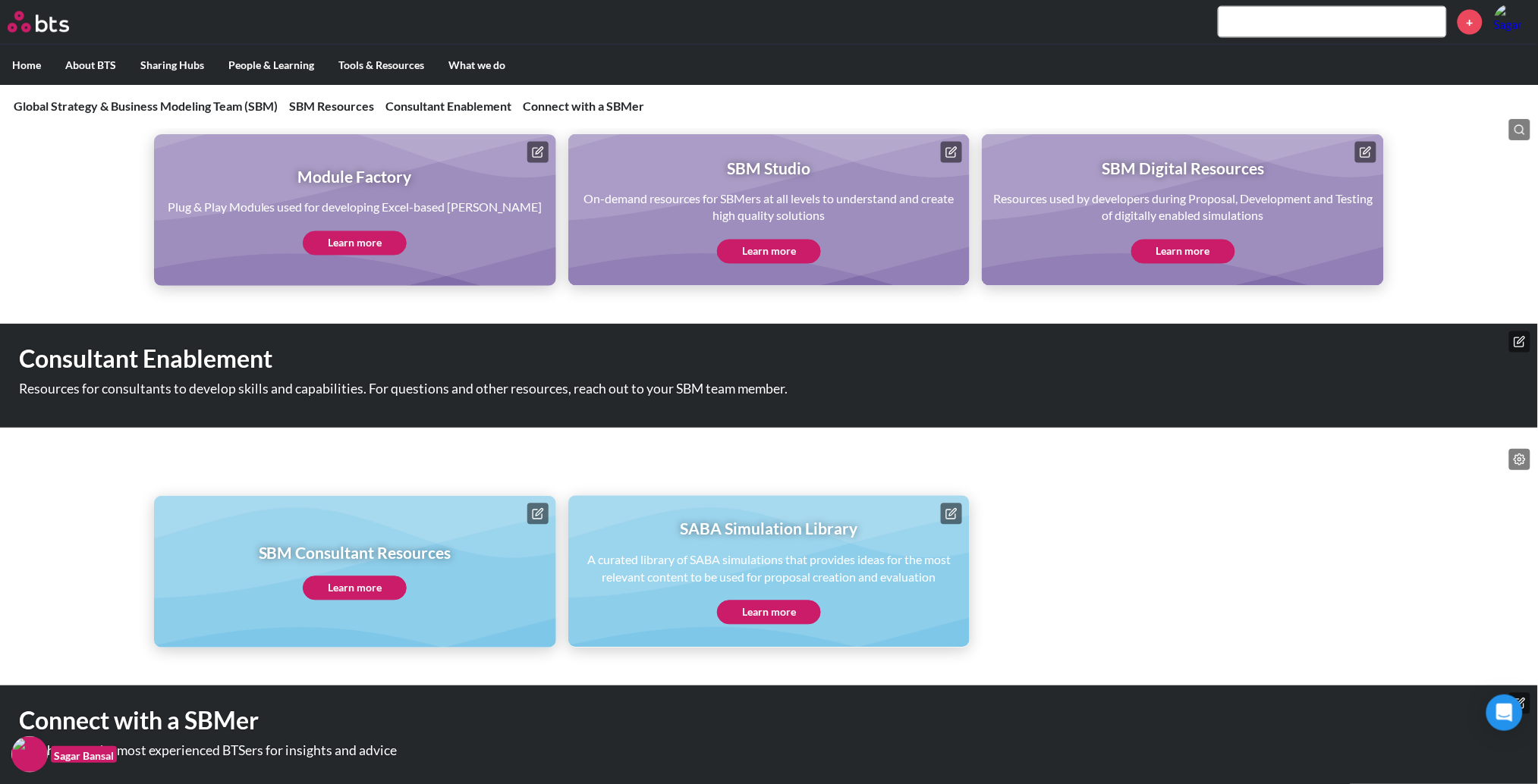
scroll to position [865, 0]
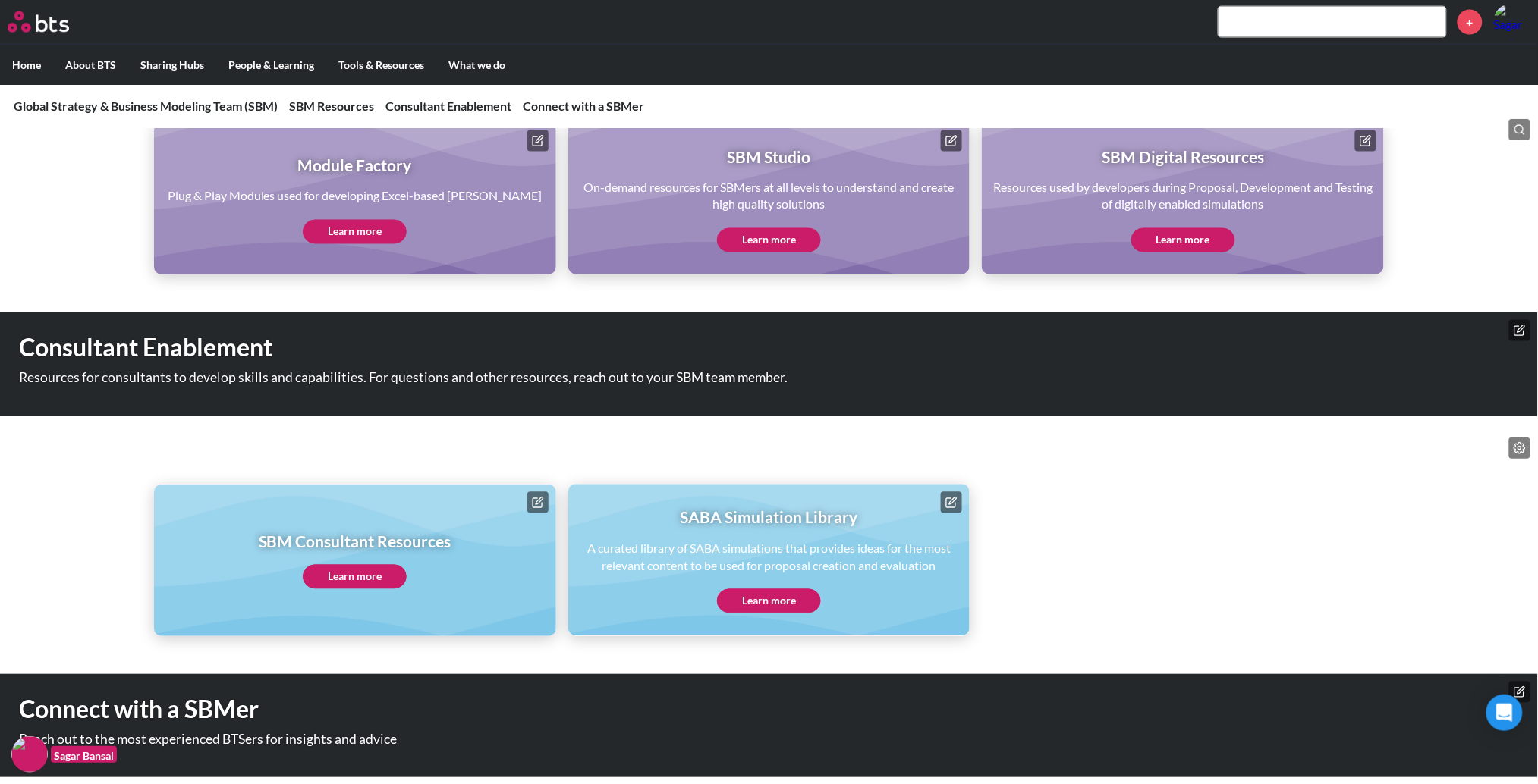
click at [383, 574] on link "Learn more" at bounding box center [355, 577] width 104 height 25
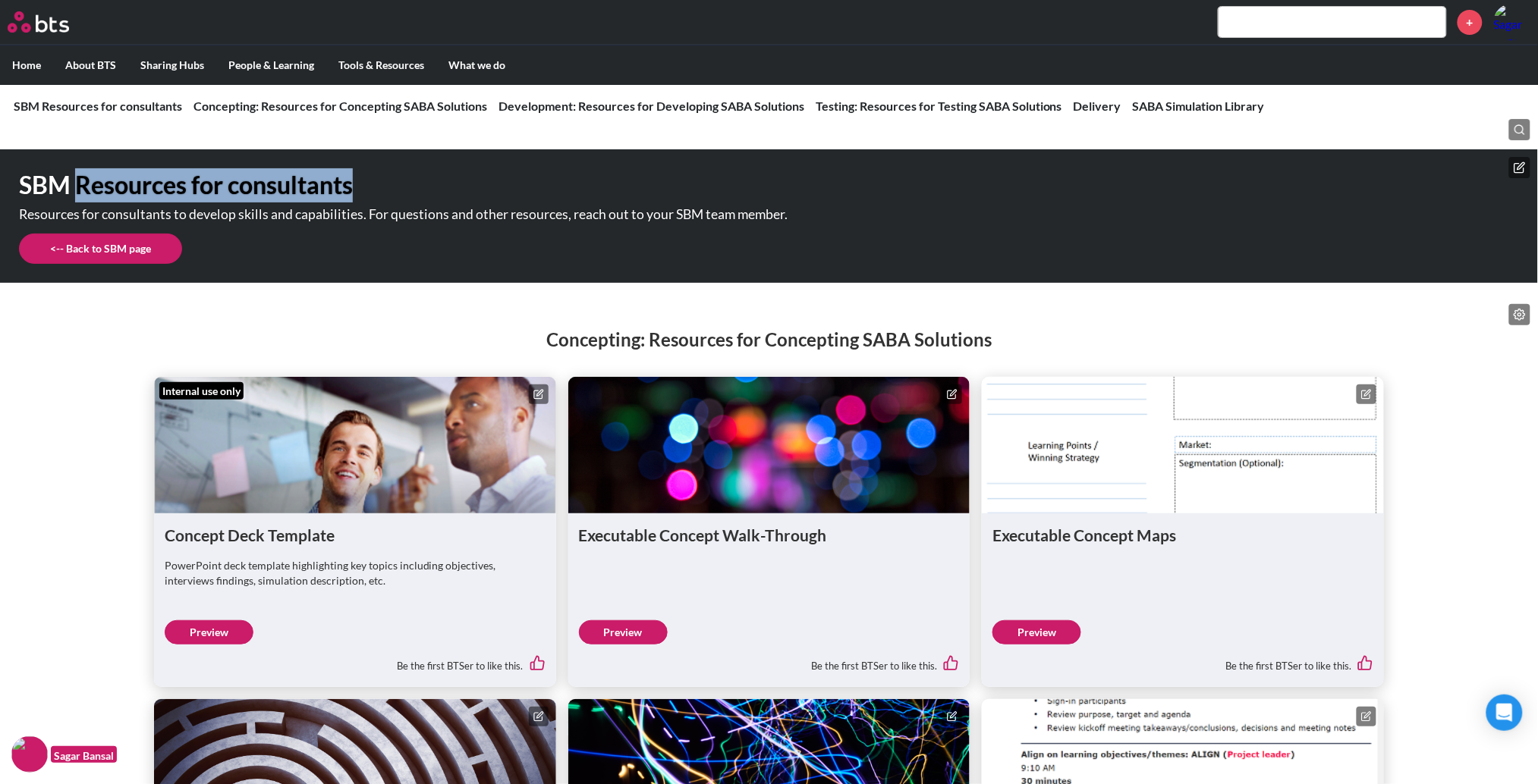
drag, startPoint x: 362, startPoint y: 192, endPoint x: 79, endPoint y: 196, distance: 283.0
type textarea "Resources for consultants"
click at [79, 194] on h1 "SBM Resources for consultants" at bounding box center [544, 185] width 1050 height 34
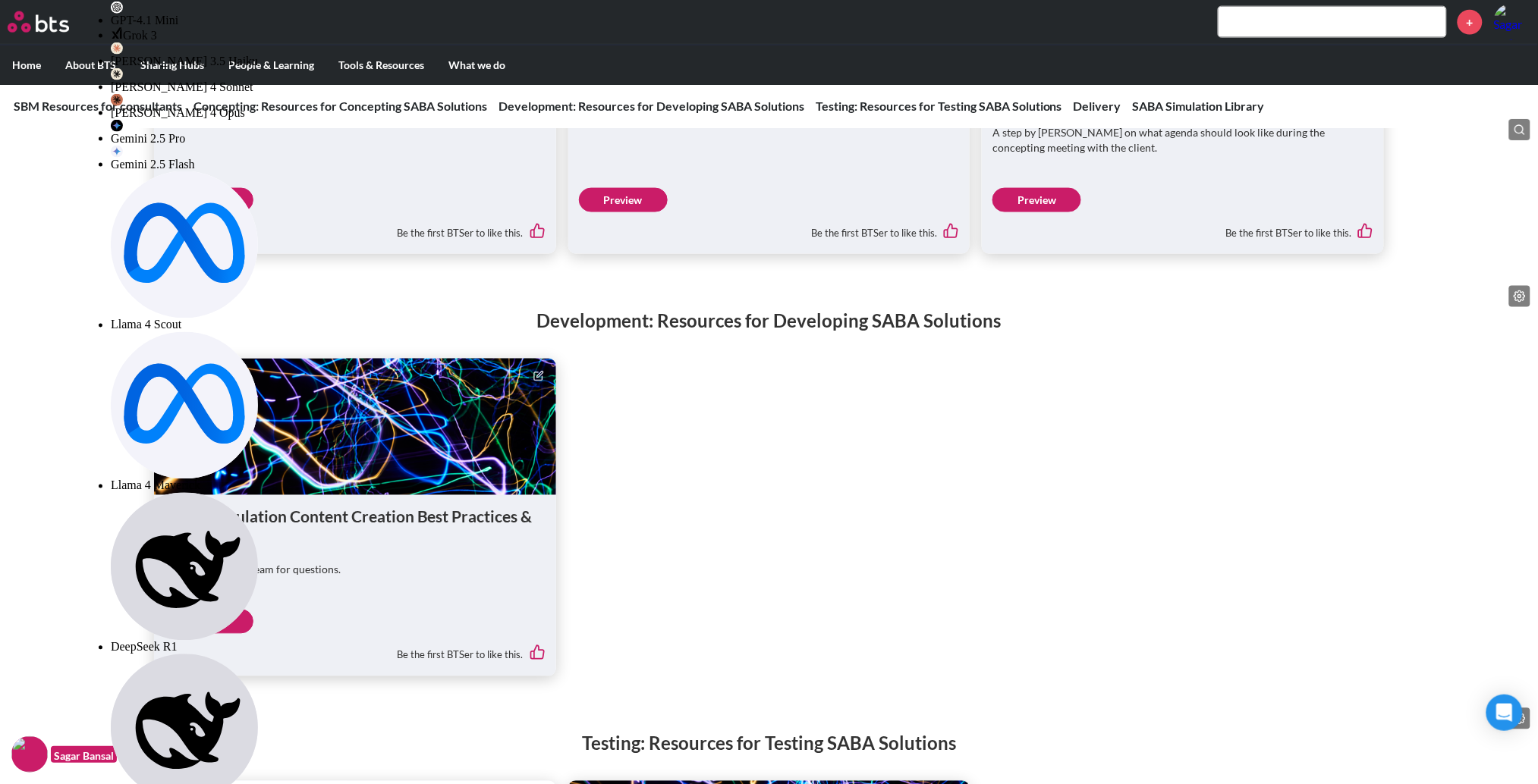
scroll to position [662, 0]
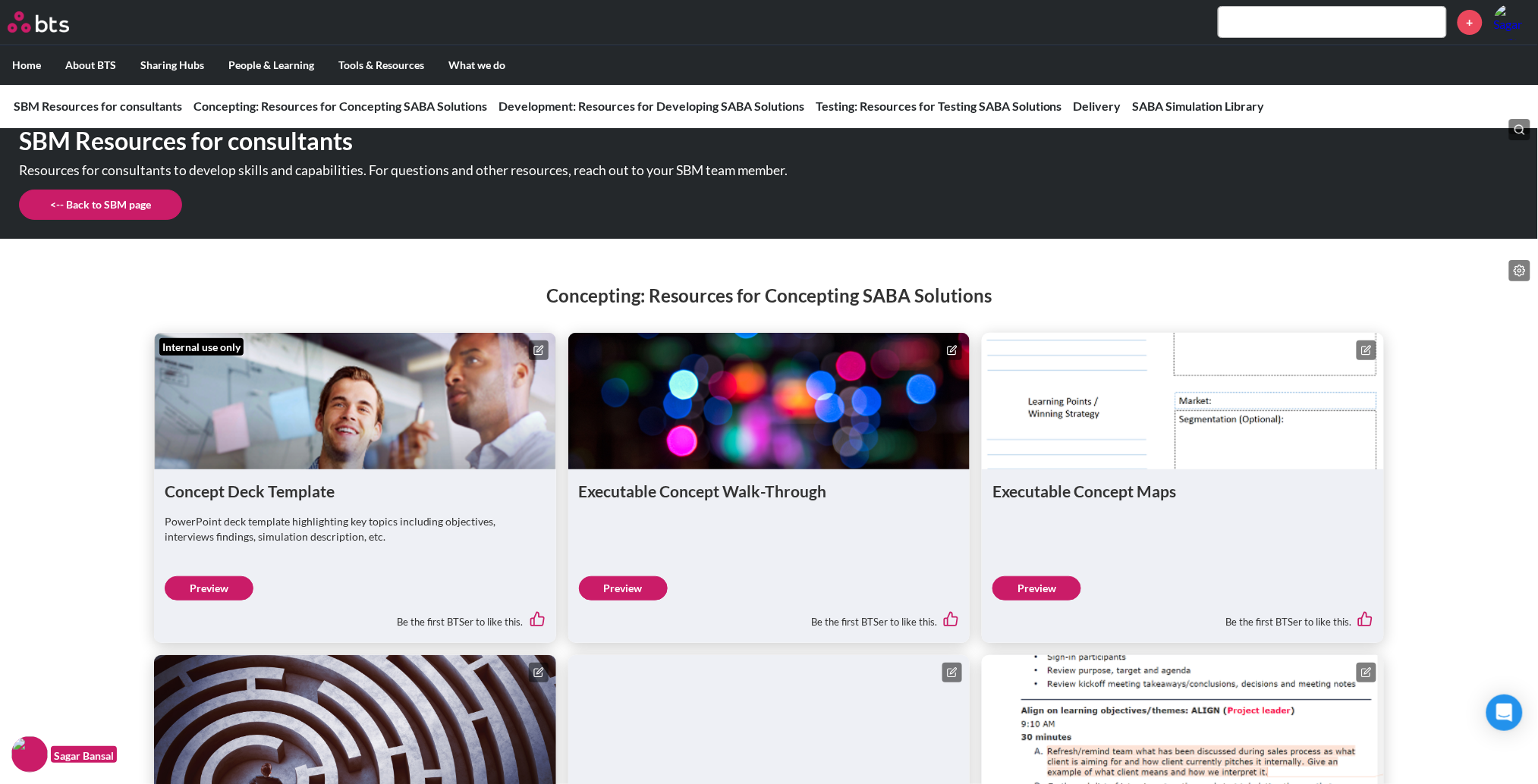
scroll to position [27, 0]
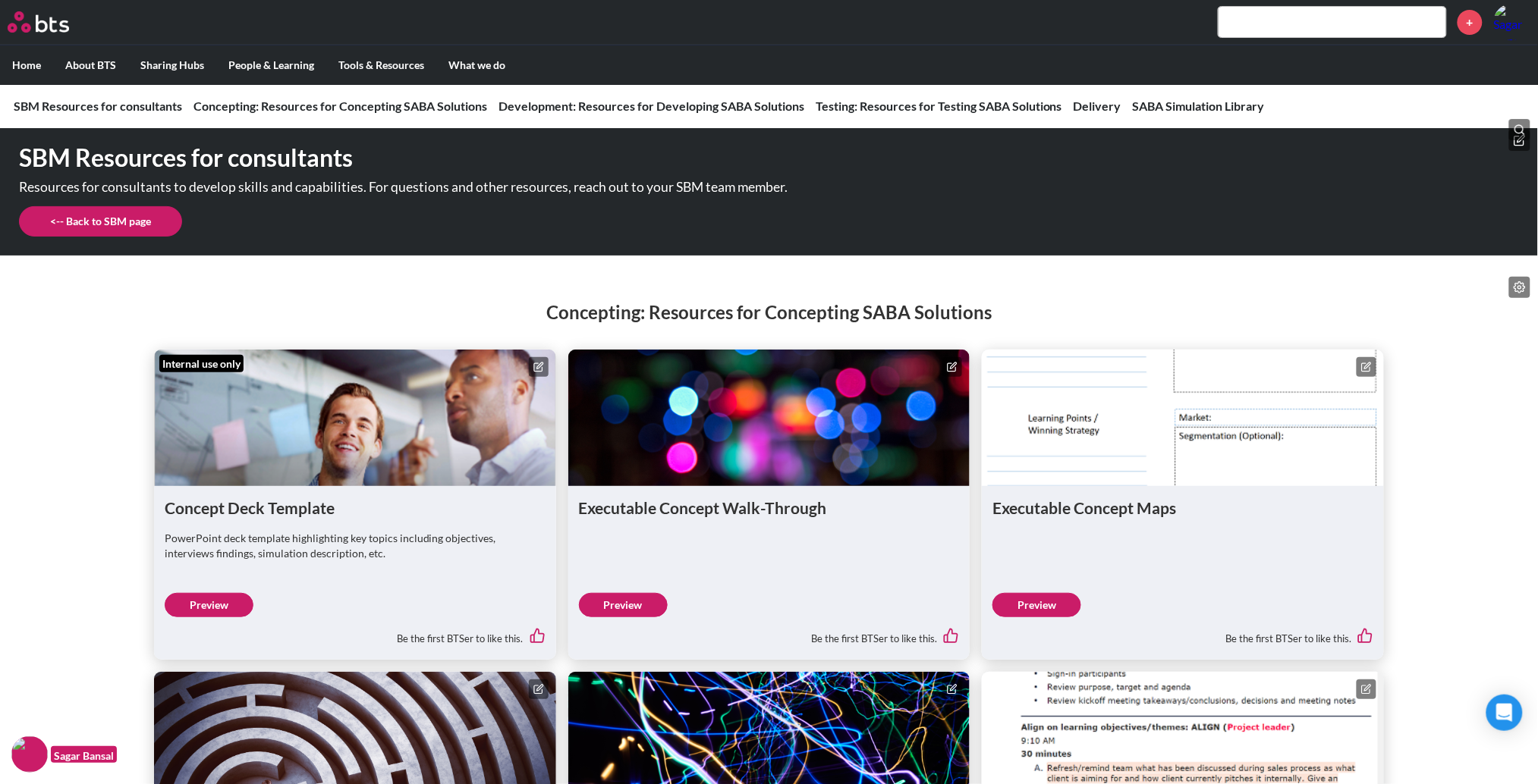
click at [52, 365] on div "Concepting: Resources for Concepting SABA Solutions Internal use only Concept D…" at bounding box center [769, 626] width 1538 height 713
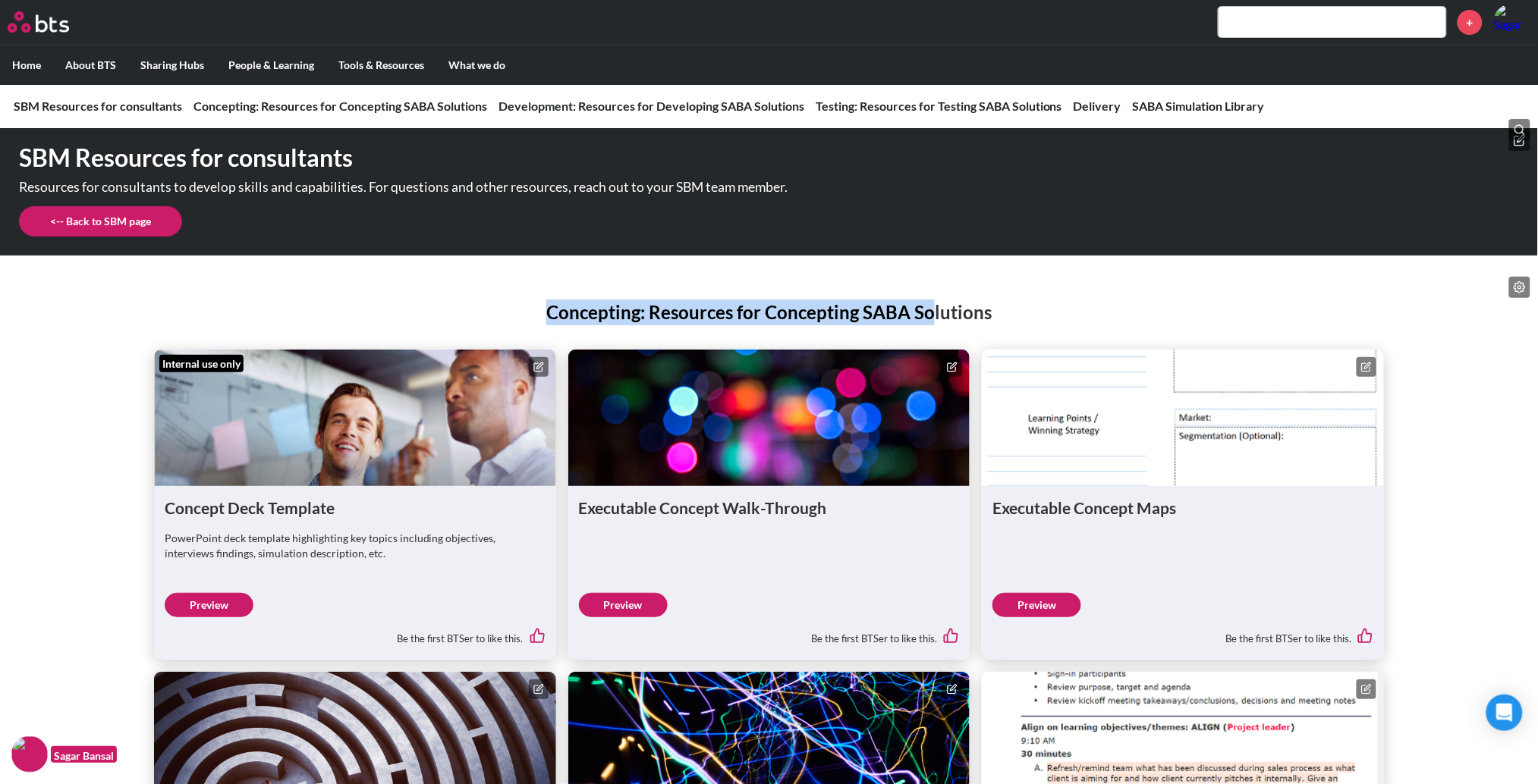
drag, startPoint x: 549, startPoint y: 315, endPoint x: 936, endPoint y: 294, distance: 387.6
type textarea "Concepting: Resources for Concepting SABA So"
click at [936, 294] on div "Concepting: Resources for Concepting SABA Solutions Internal use only Concept D…" at bounding box center [769, 626] width 1538 height 713
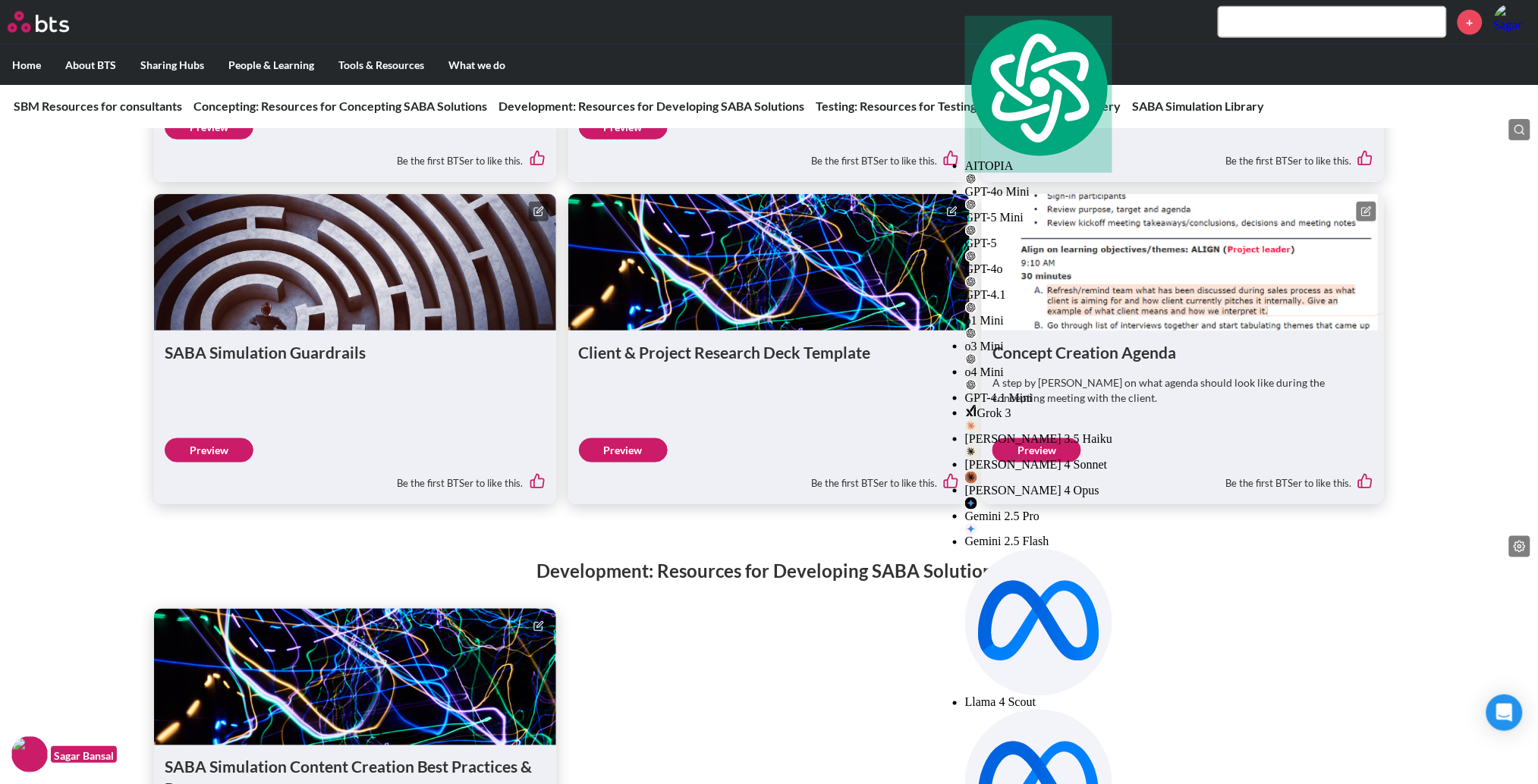
scroll to position [599, 0]
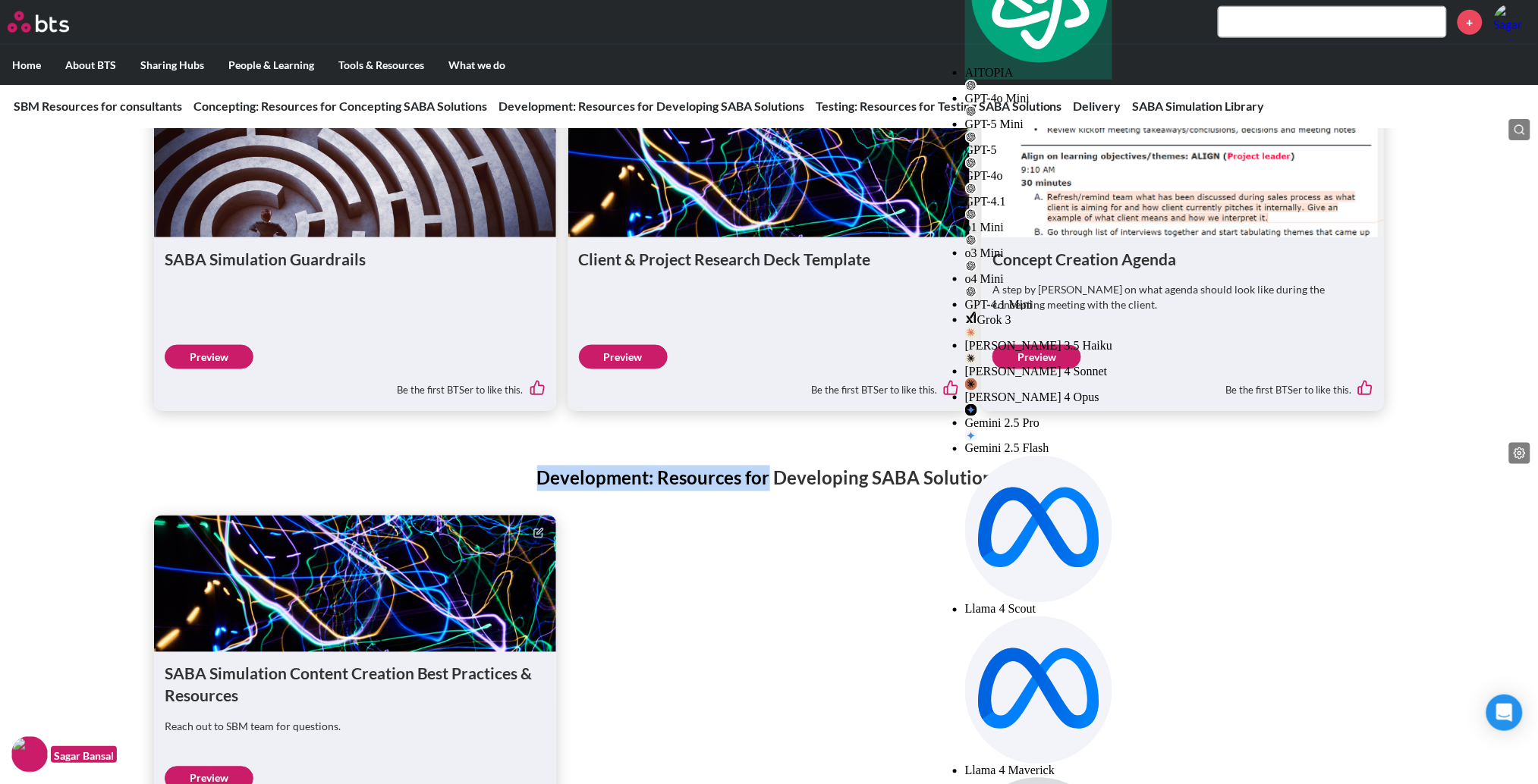
drag, startPoint x: 547, startPoint y: 480, endPoint x: 768, endPoint y: 469, distance: 221.3
click at [768, 469] on h2 "Development: Resources for Developing SABA Solutions" at bounding box center [769, 479] width 1538 height 26
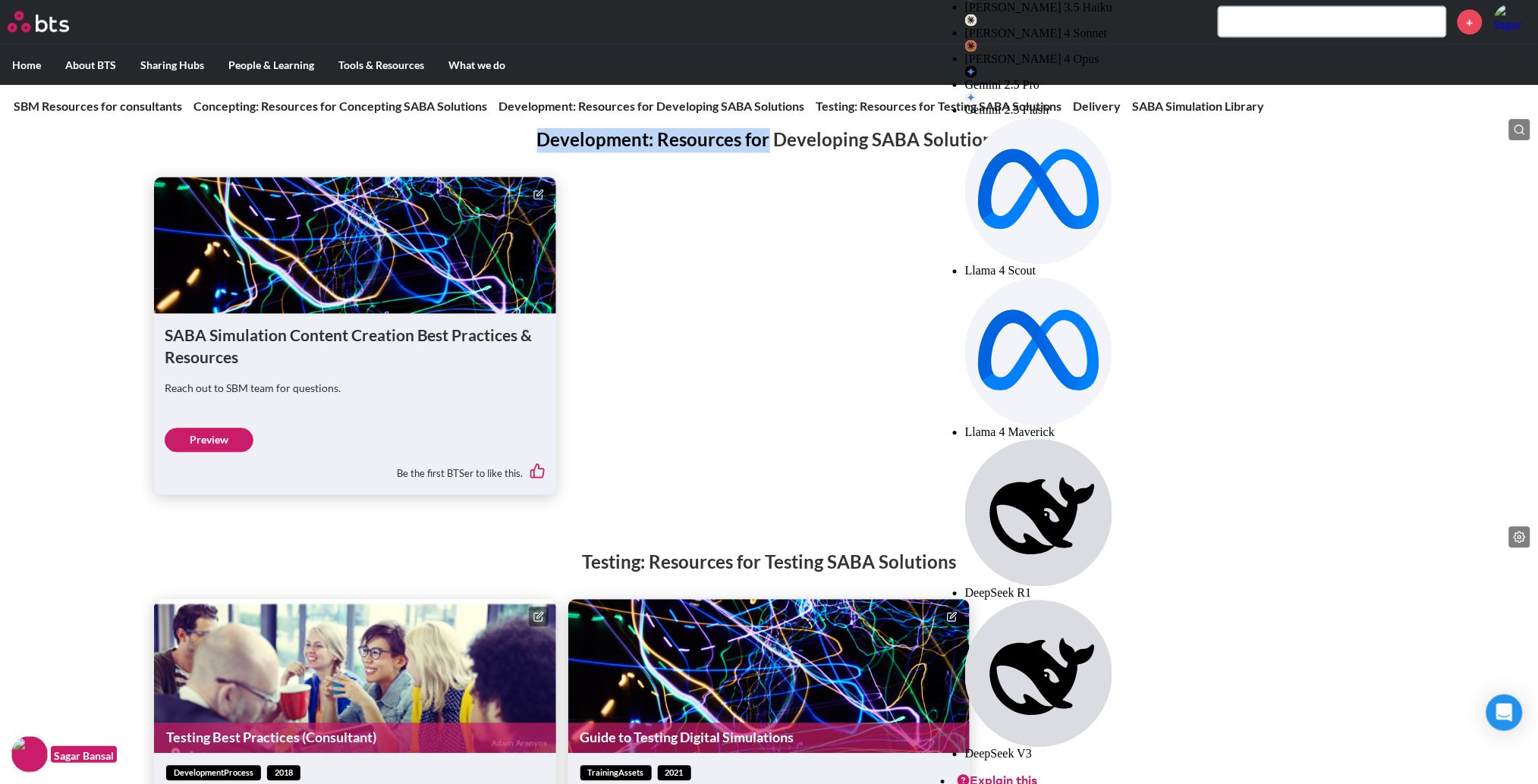
scroll to position [1099, 0]
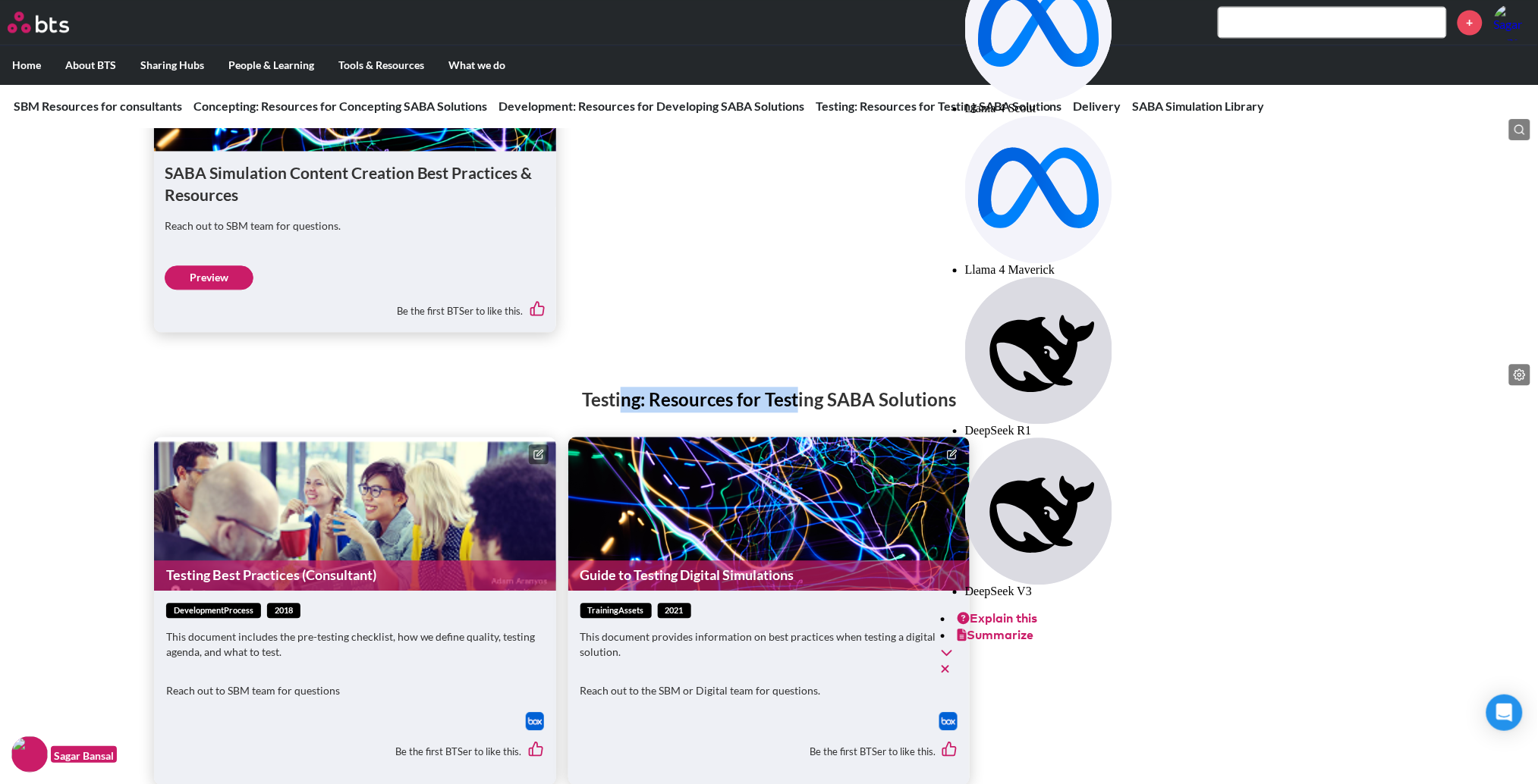
drag, startPoint x: 626, startPoint y: 410, endPoint x: 796, endPoint y: 407, distance: 170.0
click at [796, 407] on h2 "Testing: Resources for Testing SABA Solutions" at bounding box center [769, 400] width 1538 height 26
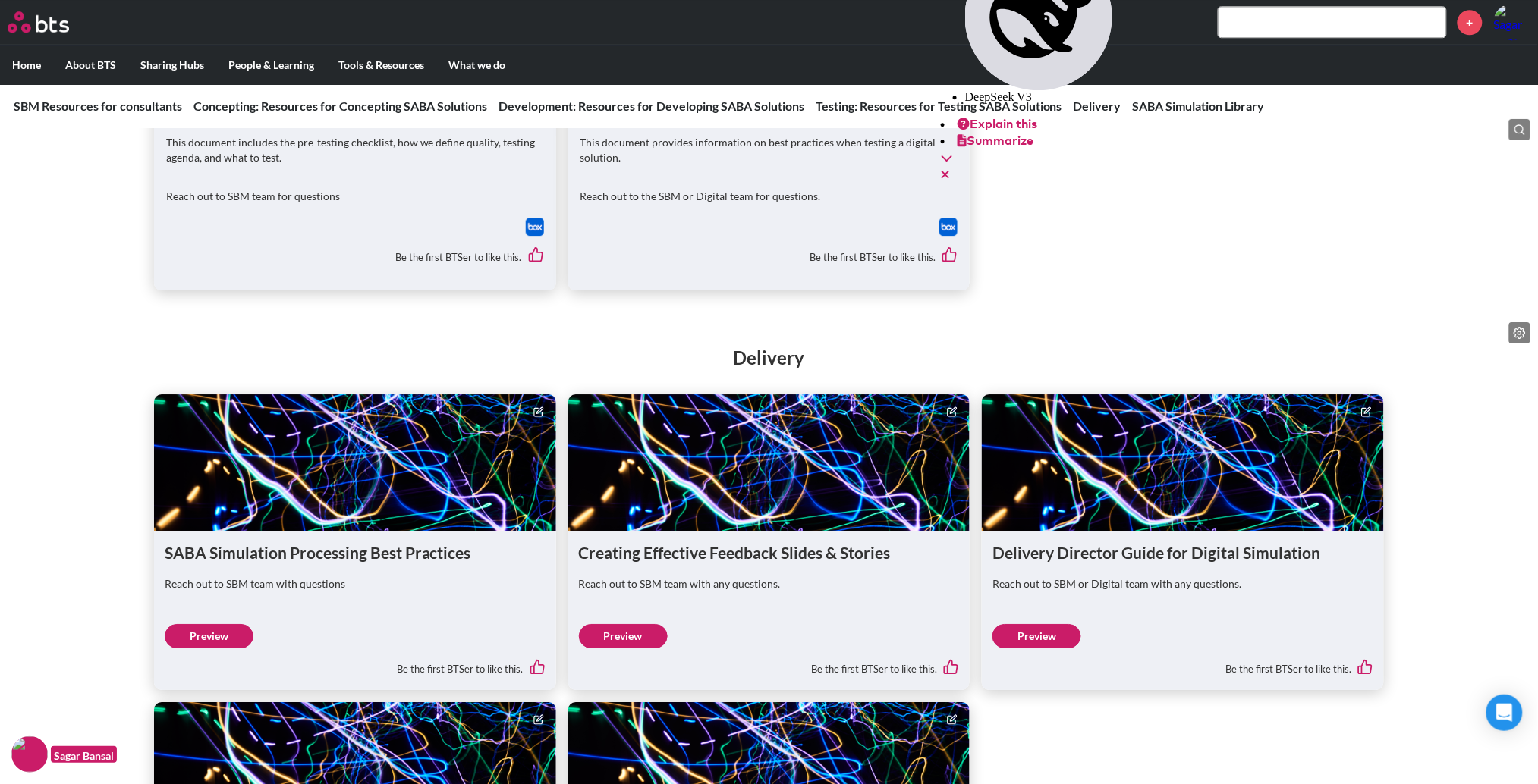
scroll to position [1595, 0]
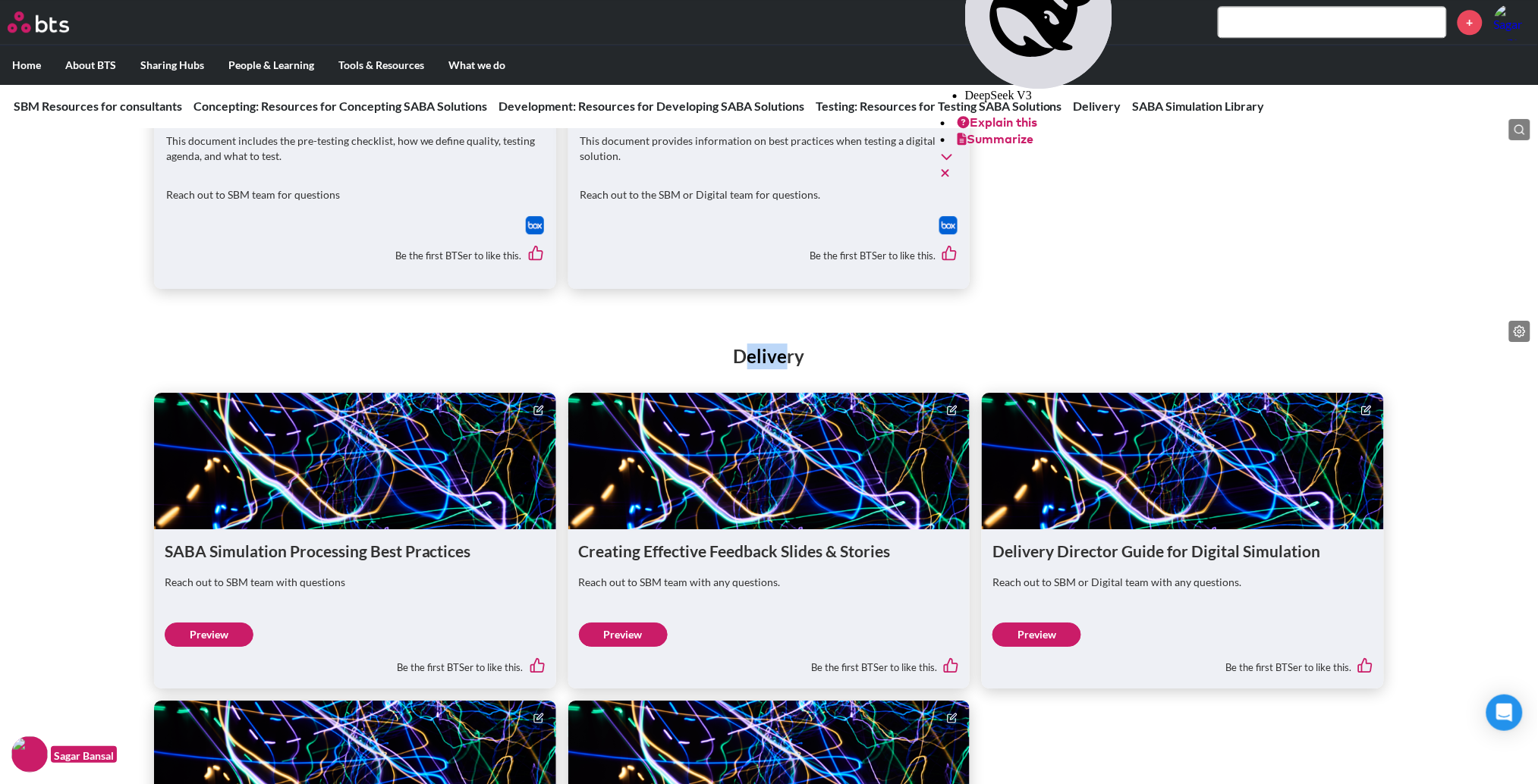
drag, startPoint x: 743, startPoint y: 356, endPoint x: 793, endPoint y: 355, distance: 50.0
click at [793, 355] on h2 "Delivery" at bounding box center [769, 356] width 1538 height 26
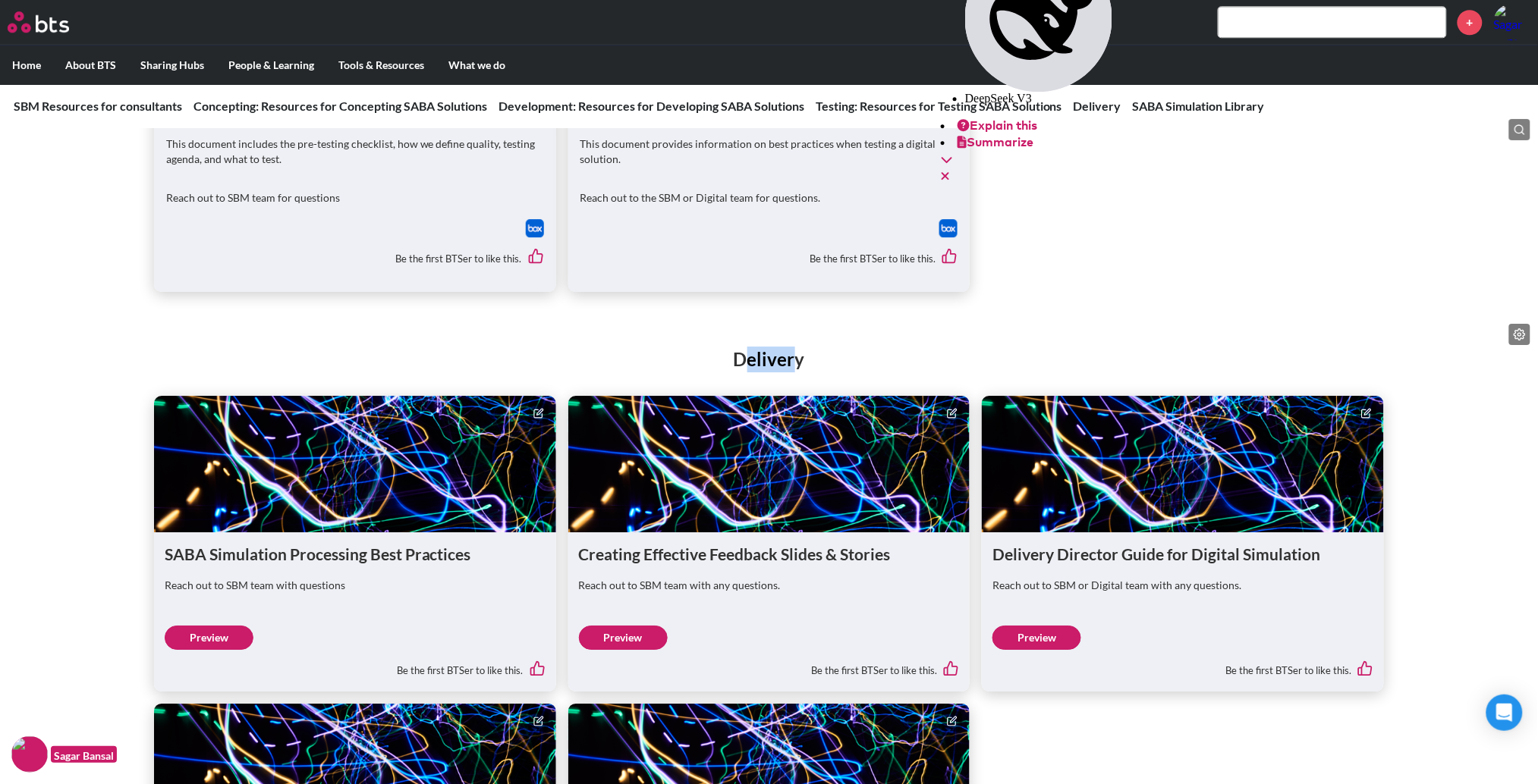
scroll to position [1545, 0]
